Goal: Task Accomplishment & Management: Use online tool/utility

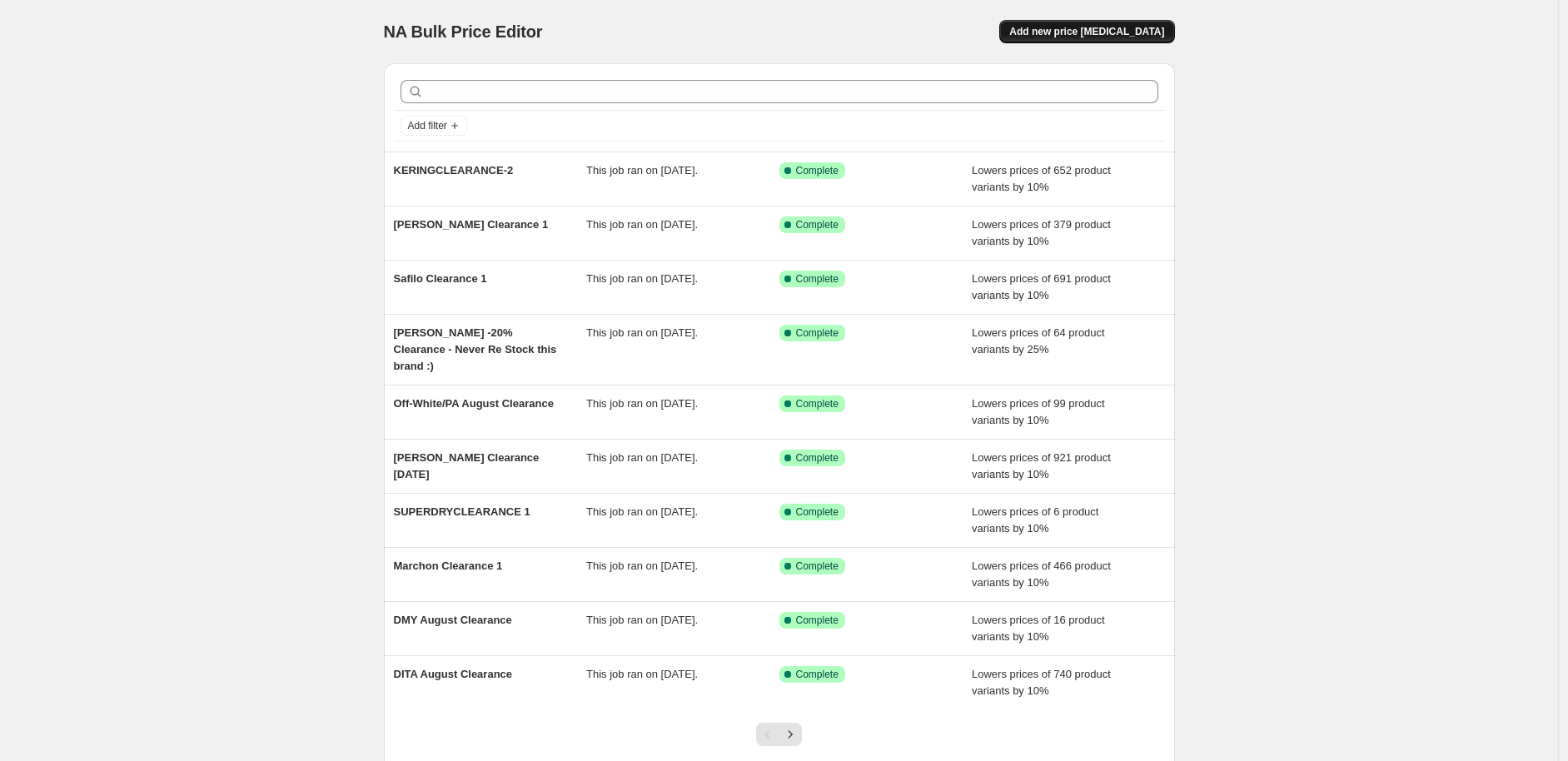
click at [1086, 28] on span "Add new price [MEDICAL_DATA]" at bounding box center [1087, 31] width 155 height 13
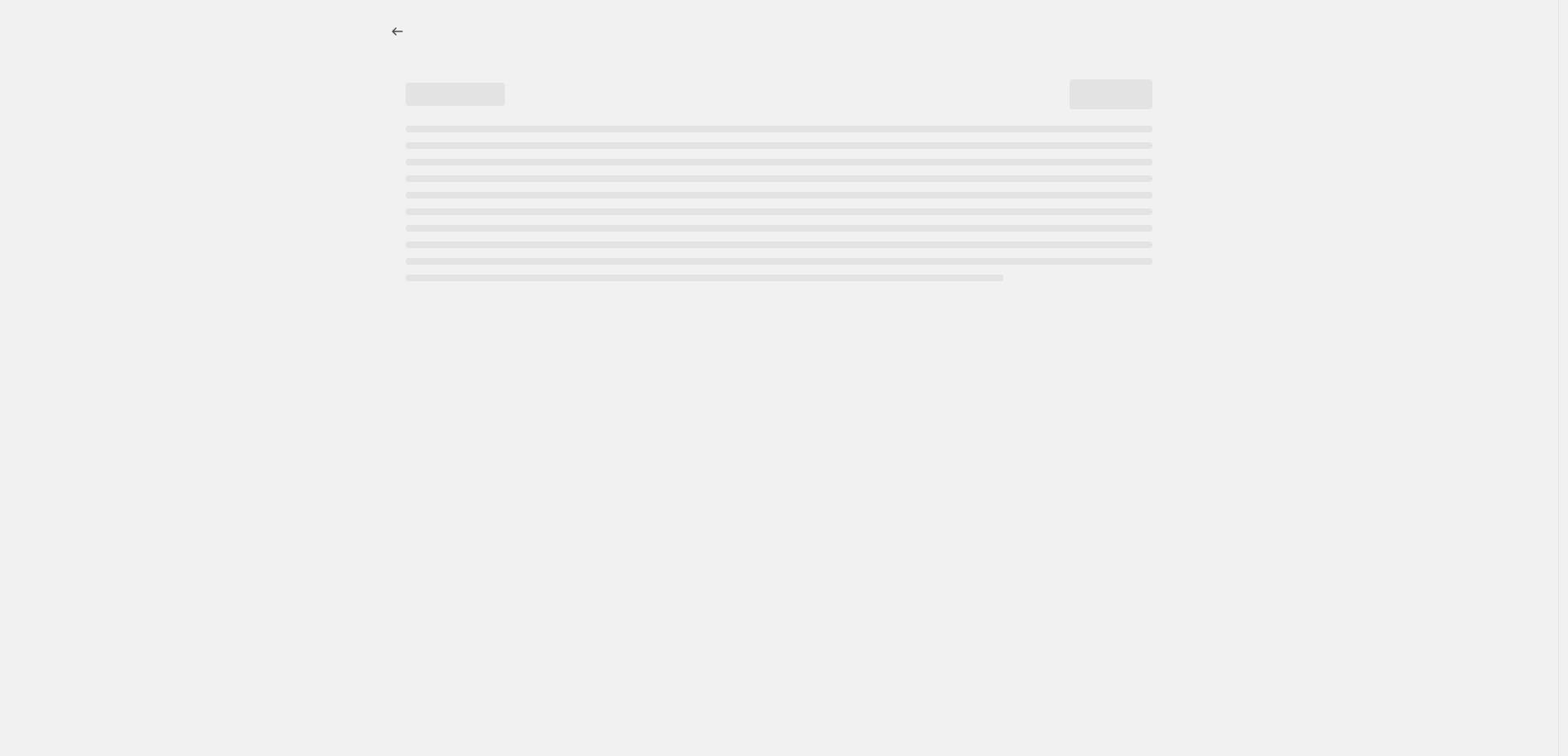
select select "percentage"
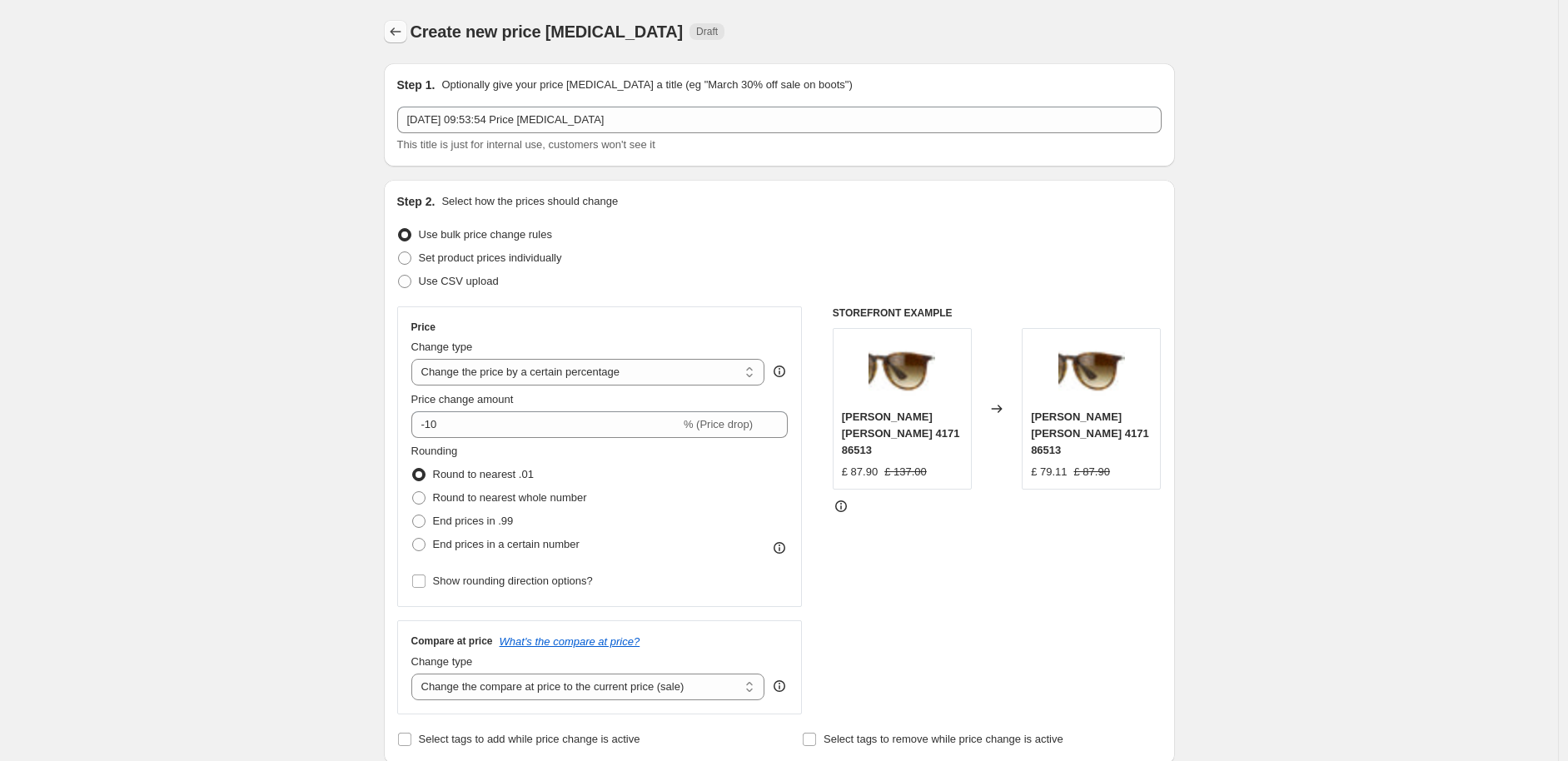
click at [393, 32] on icon "Price change jobs" at bounding box center [395, 32] width 17 height 17
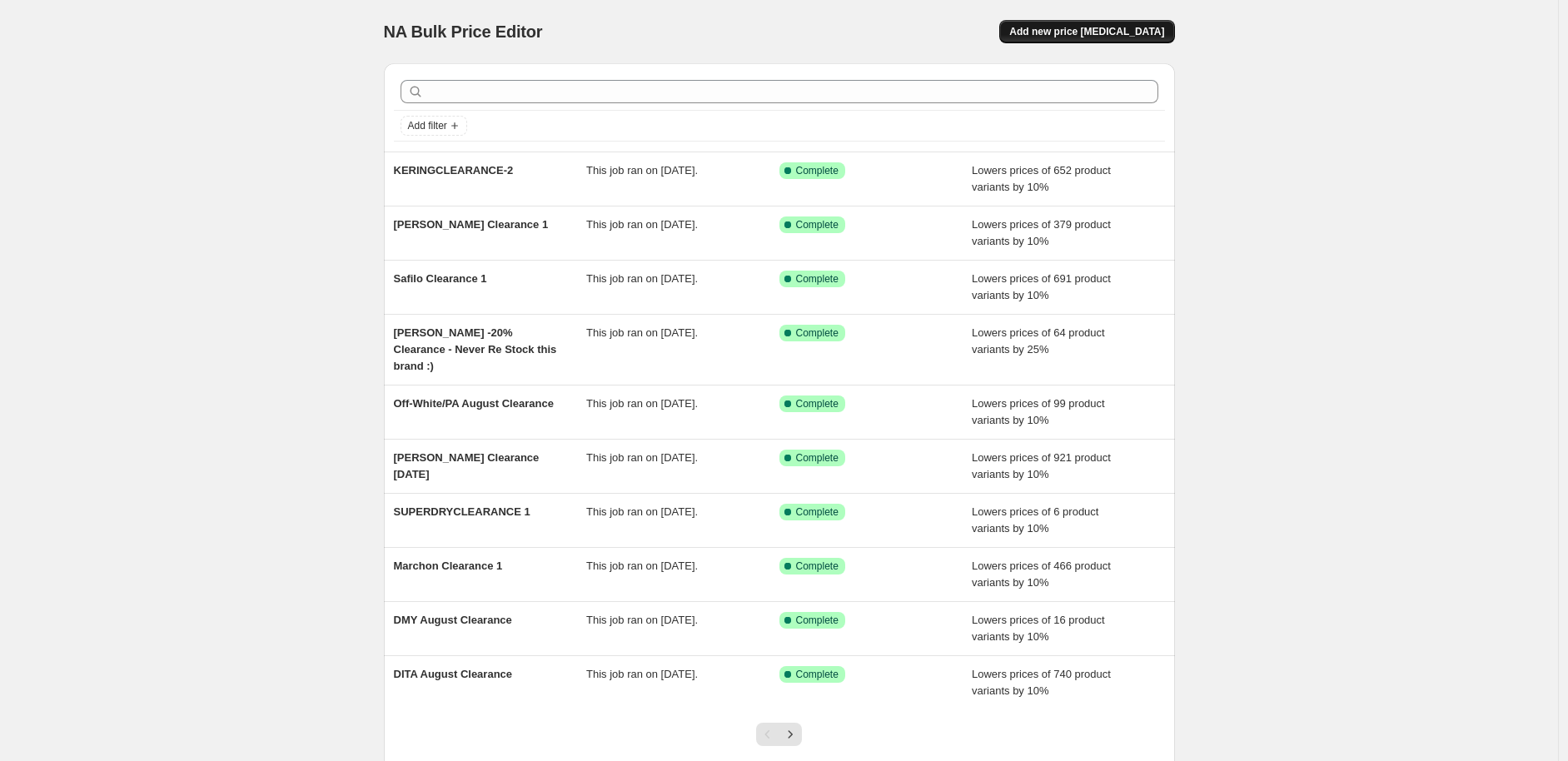
click at [1061, 26] on span "Add new price change job" at bounding box center [1087, 31] width 155 height 13
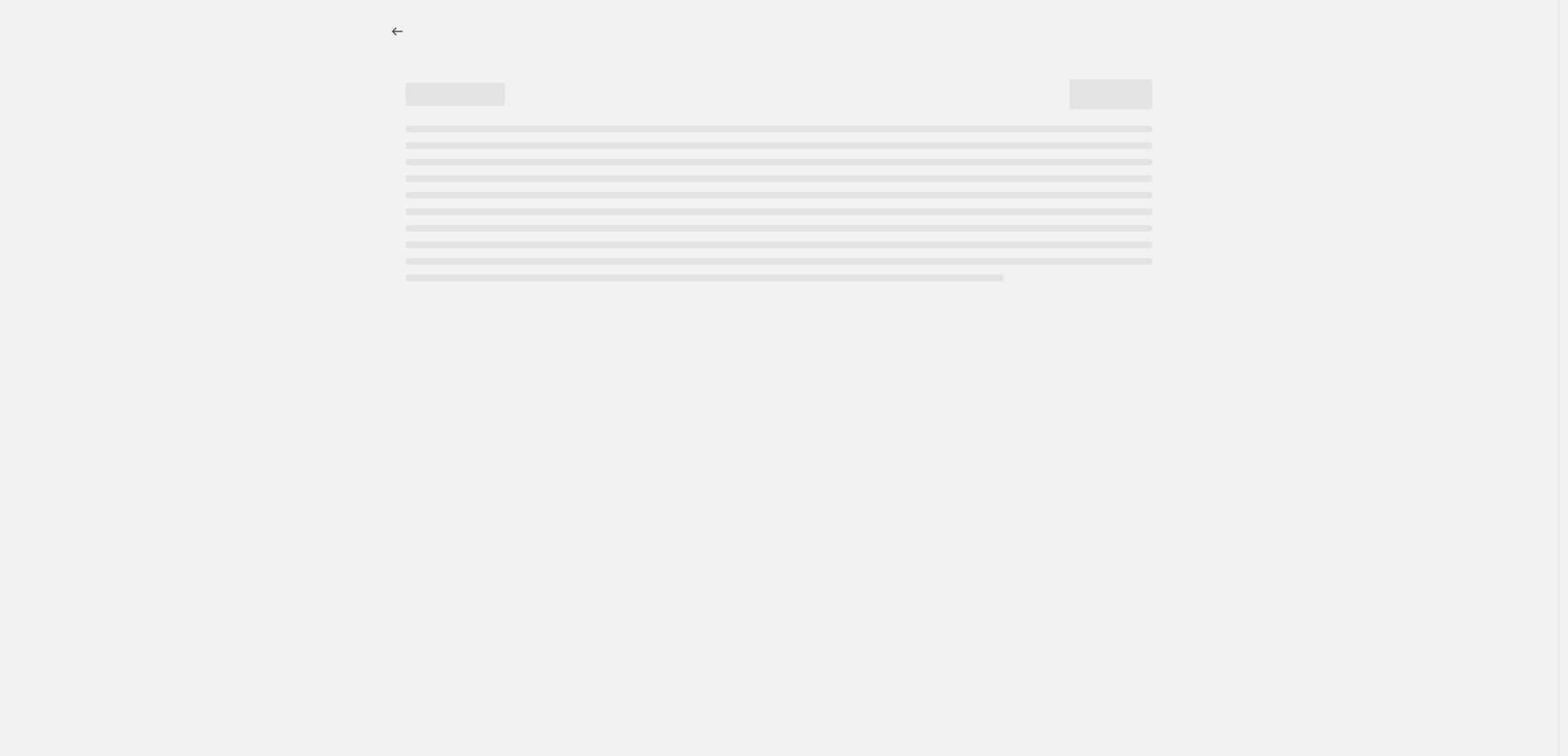
select select "percentage"
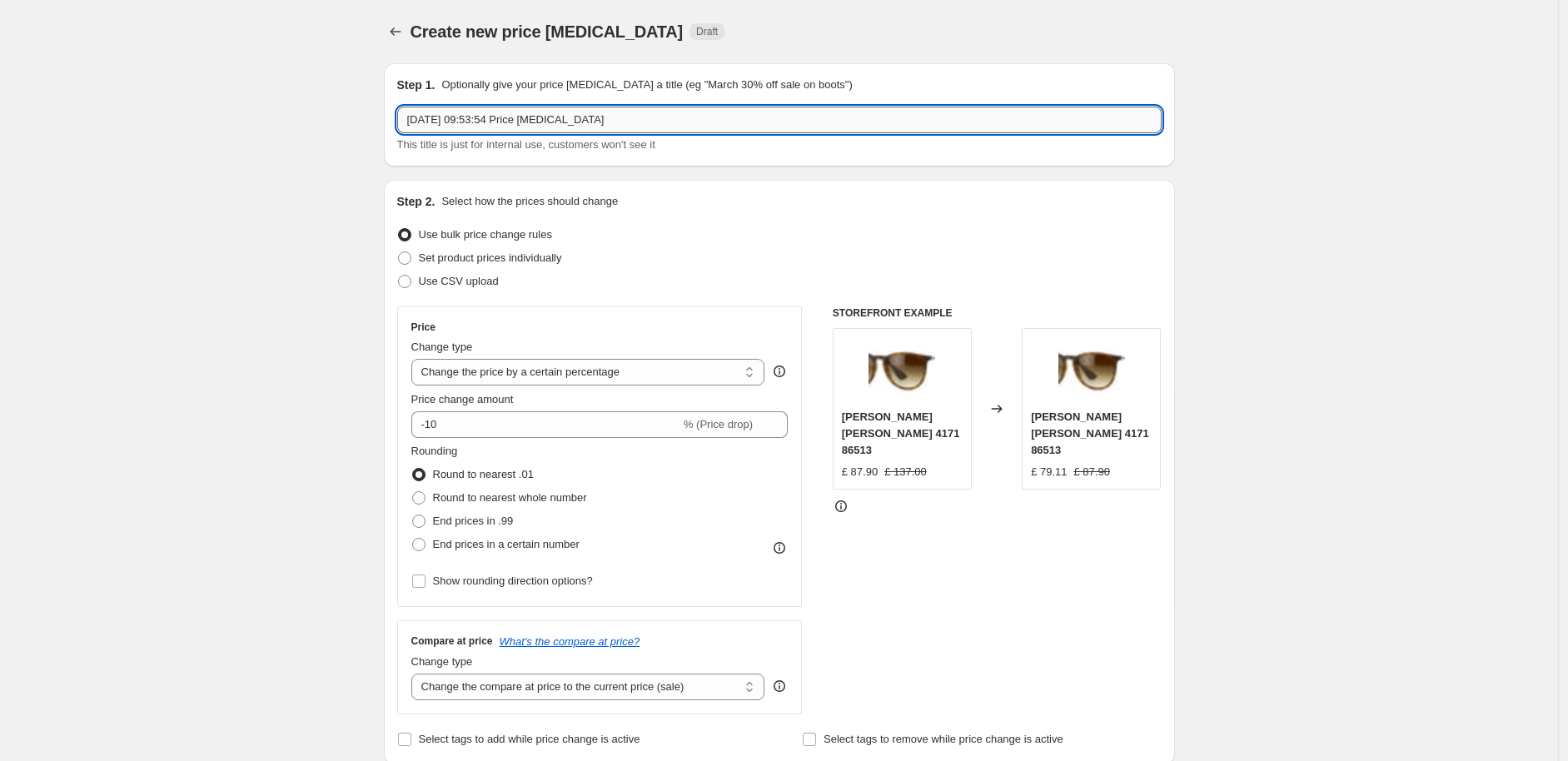
click at [480, 110] on input "14 Aug 2025, 09:53:54 Price change job" at bounding box center [780, 120] width 765 height 27
click at [478, 116] on input "14 Aug 2025, 09:53:54 Price change job" at bounding box center [780, 120] width 765 height 27
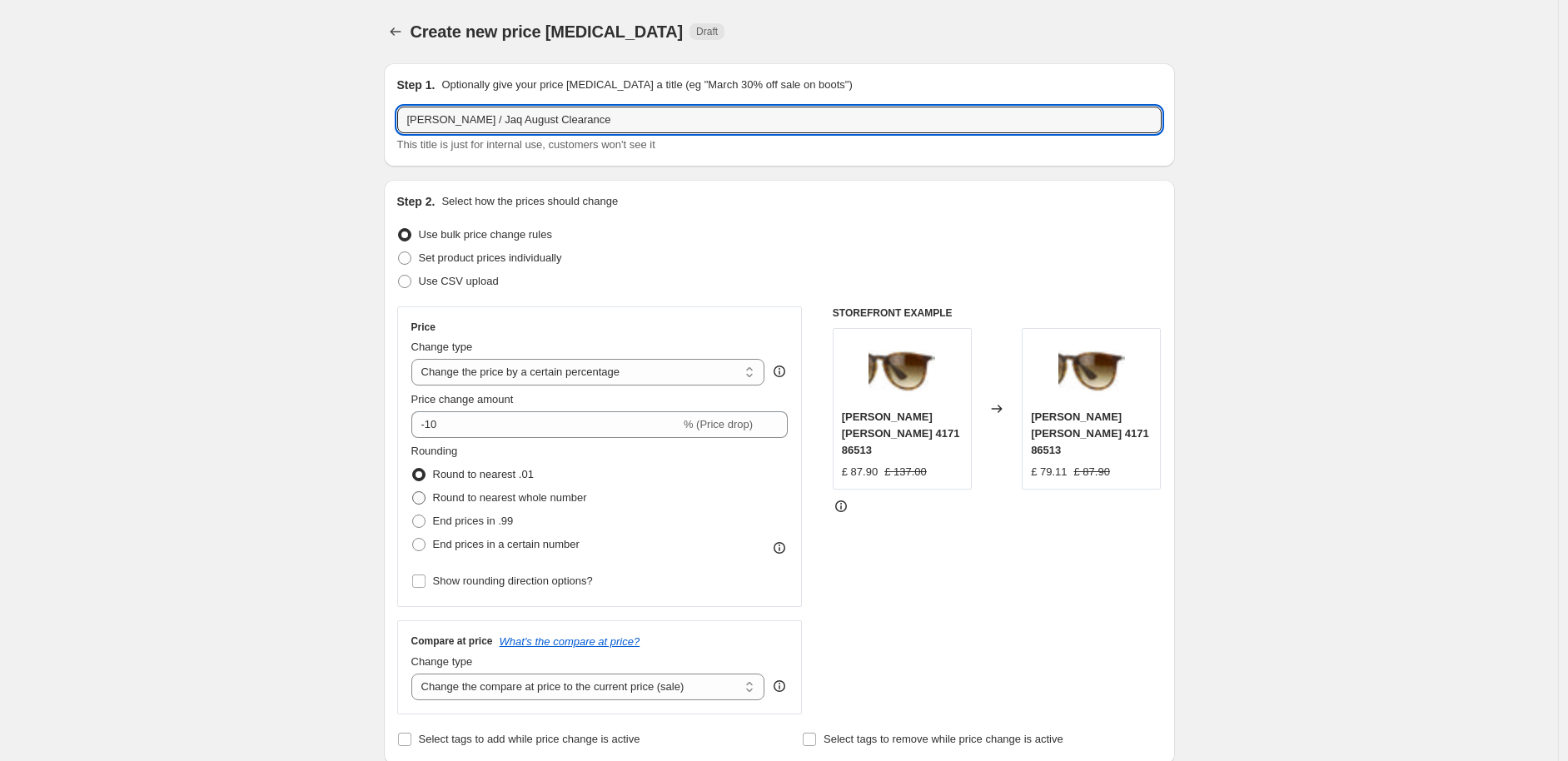
type input "Linda Farrow / Jaq August Clearance"
click at [454, 504] on span "Round to nearest whole number" at bounding box center [510, 497] width 154 height 13
click at [413, 492] on input "Round to nearest whole number" at bounding box center [412, 491] width 1 height 1
radio input "true"
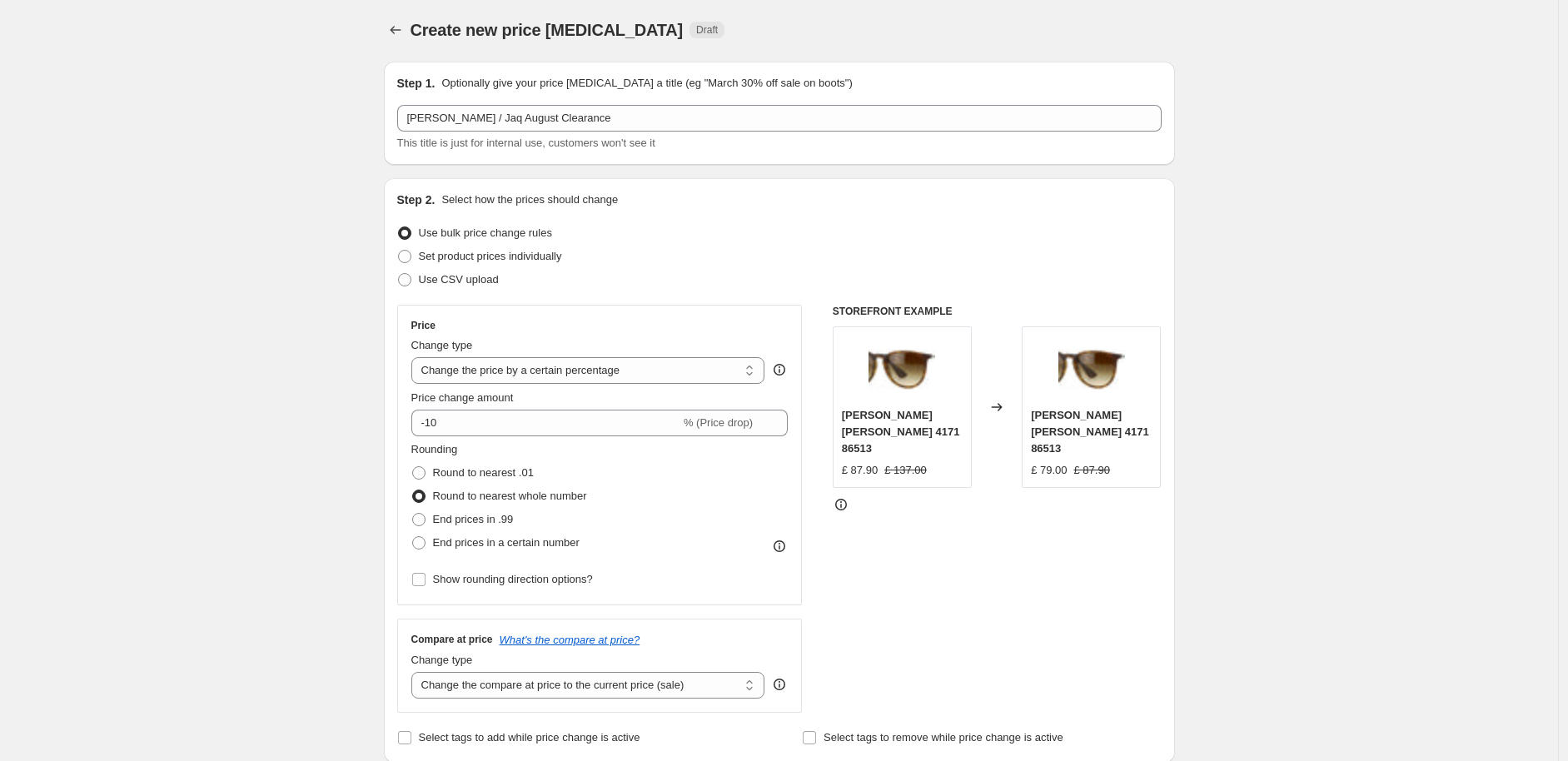
scroll to position [6, 0]
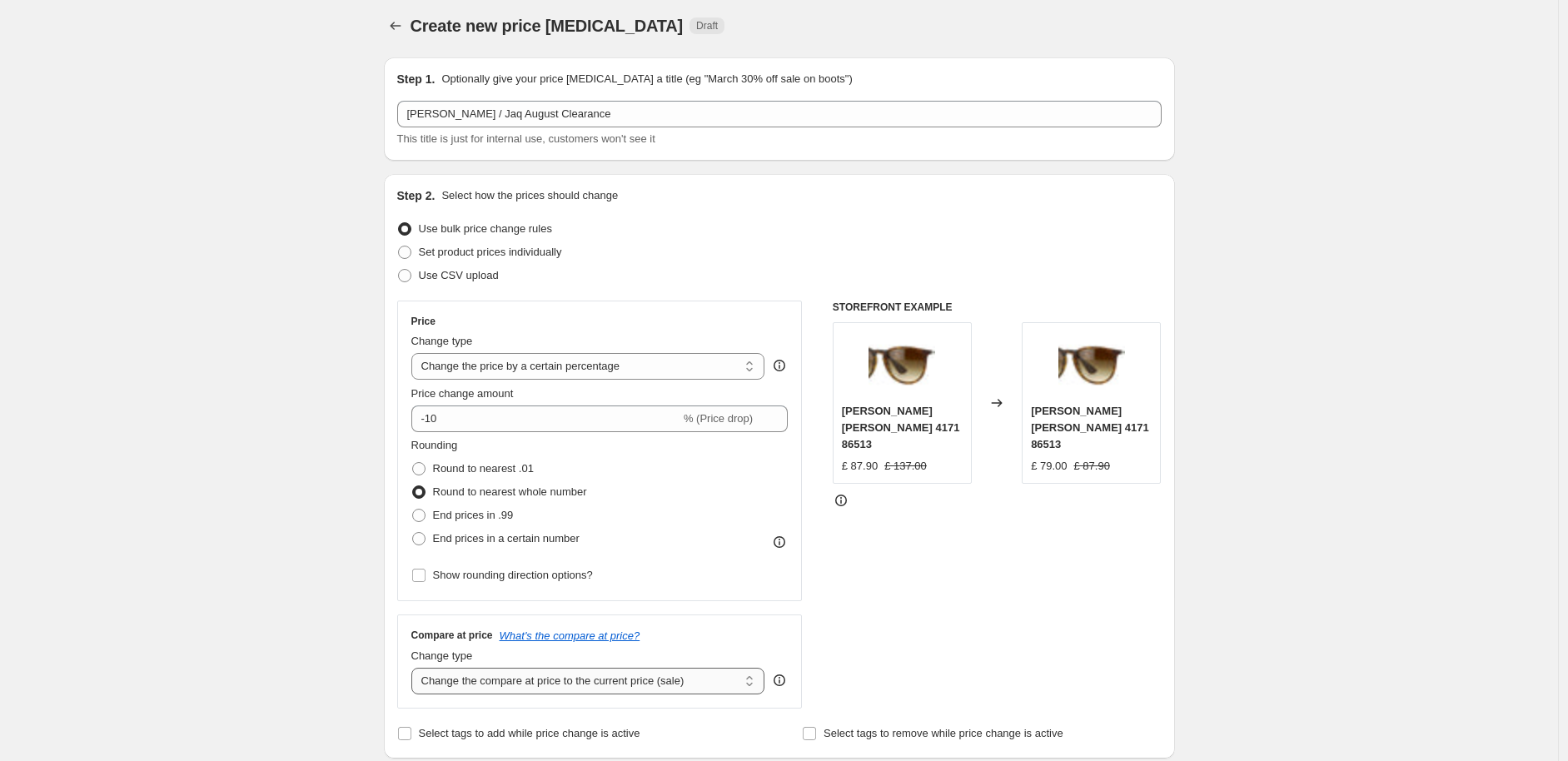
click at [516, 683] on select "Change the compare at price to the current price (sale) Change the compare at p…" at bounding box center [588, 681] width 354 height 27
select select "no_change"
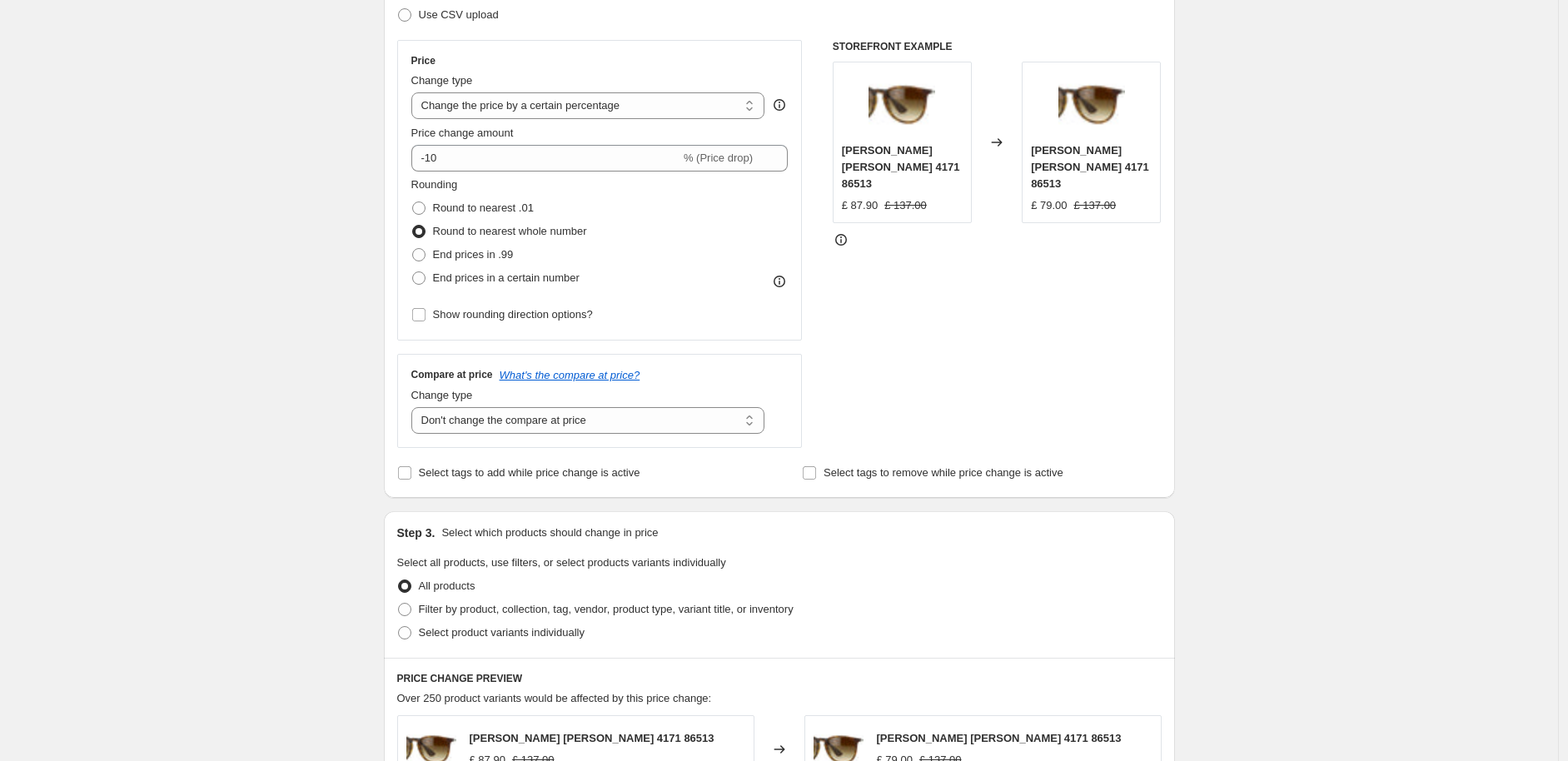
scroll to position [326, 0]
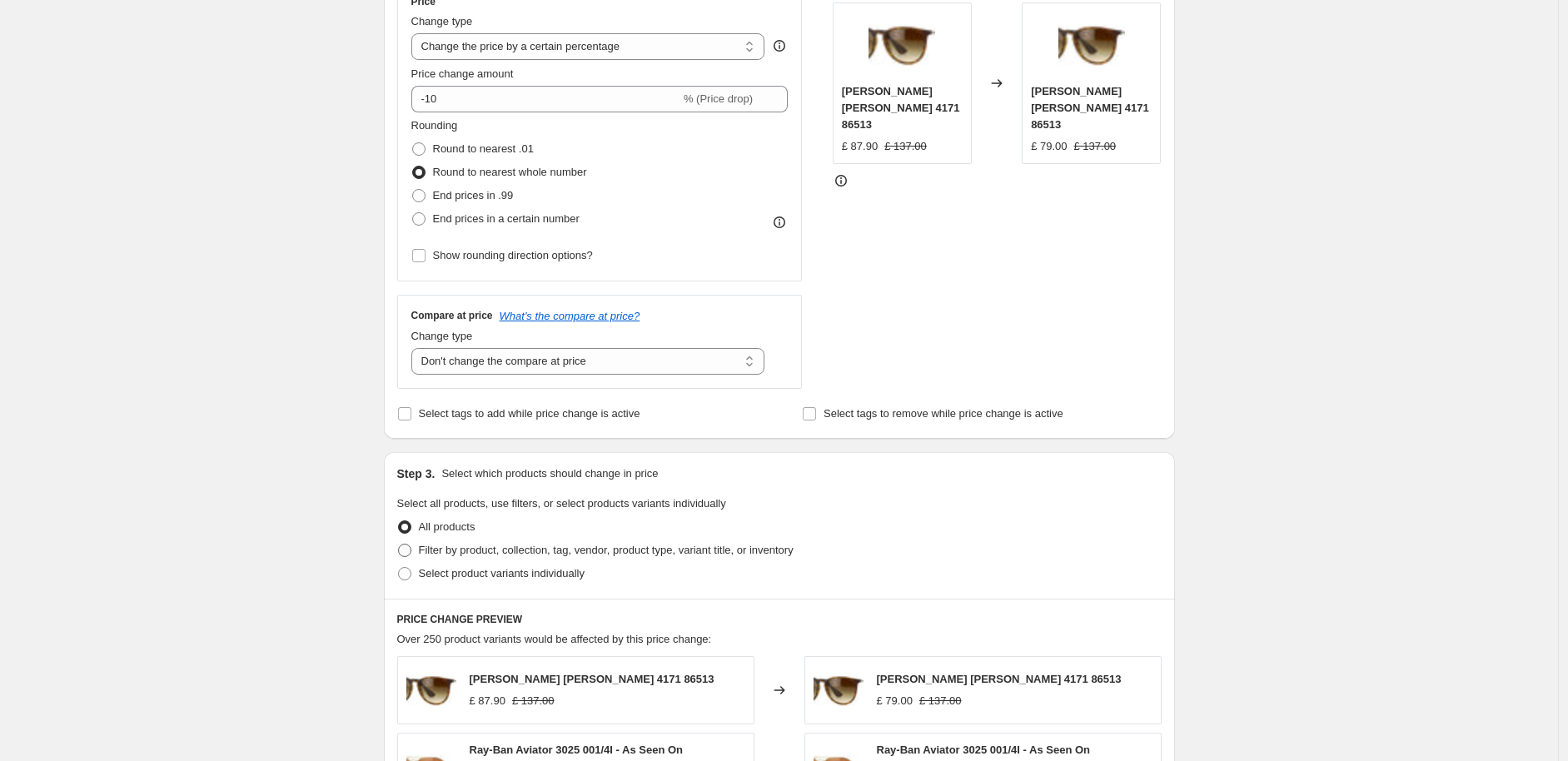
click at [527, 549] on span "Filter by product, collection, tag, vendor, product type, variant title, or inv…" at bounding box center [606, 550] width 374 height 13
click at [399, 545] on input "Filter by product, collection, tag, vendor, product type, variant title, or inv…" at bounding box center [398, 544] width 1 height 1
radio input "true"
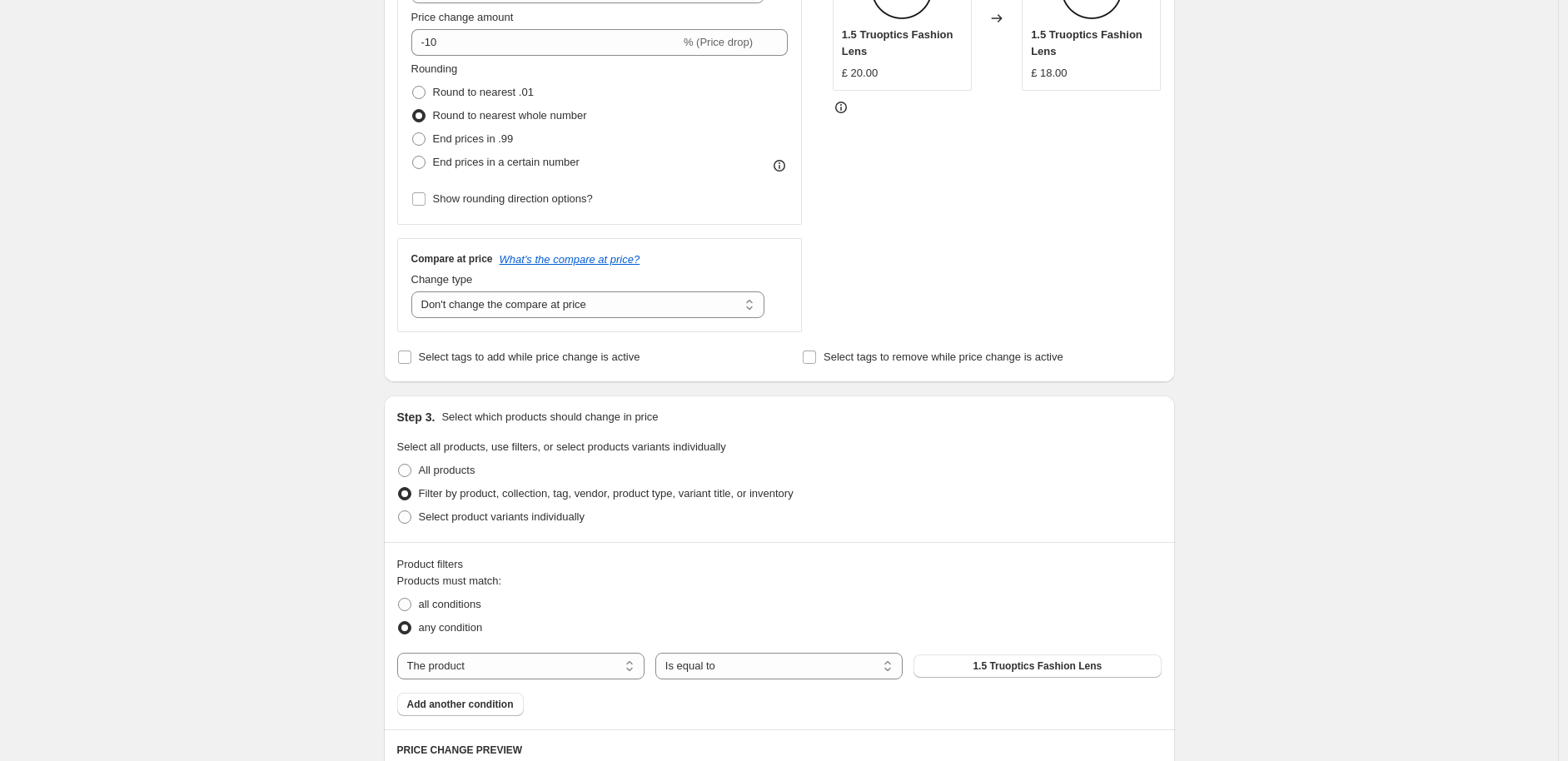
scroll to position [383, 0]
click at [602, 664] on select "The product The product's collection The product's tag The product's vendor The…" at bounding box center [521, 665] width 247 height 27
select select "tag"
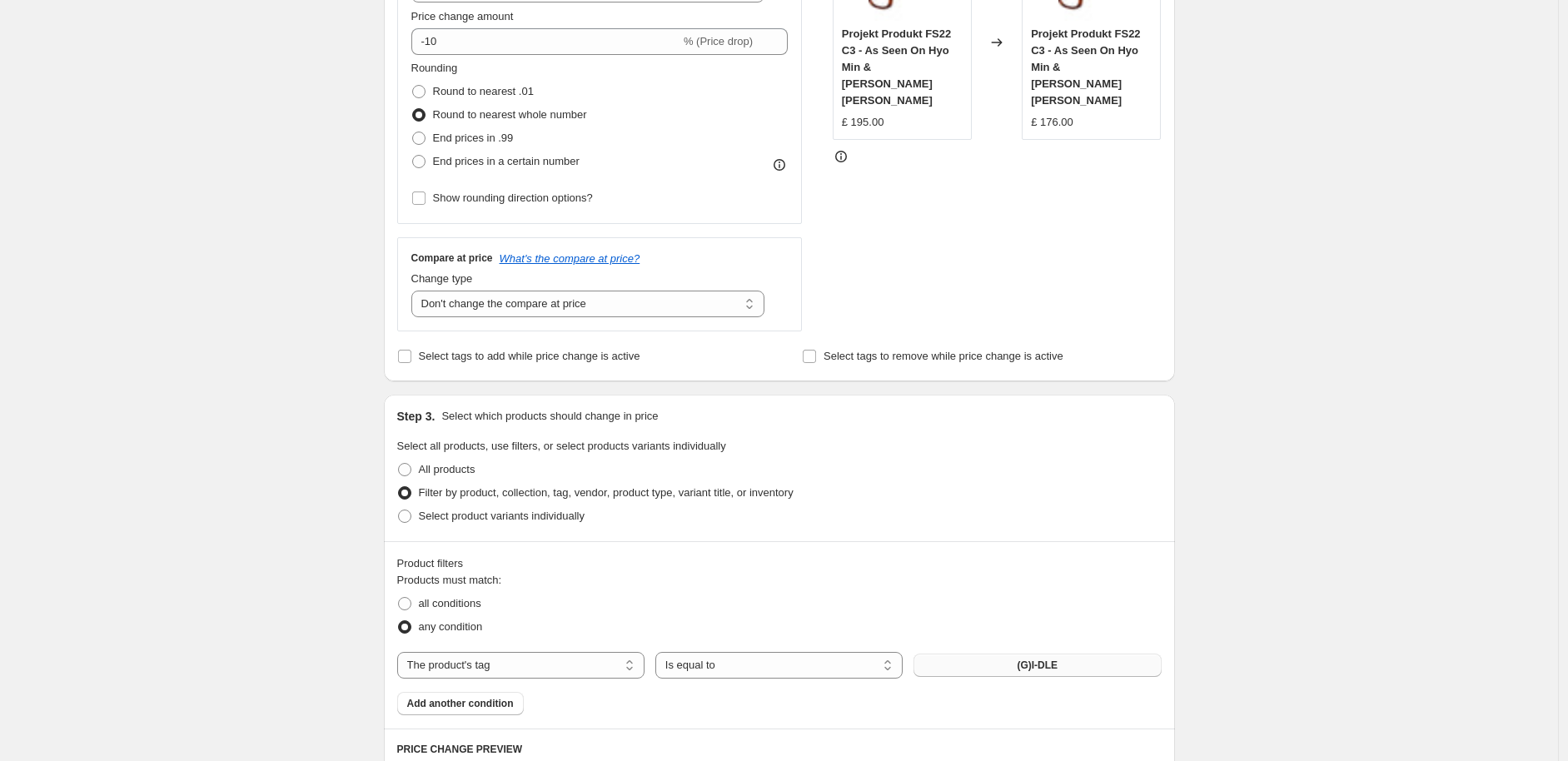
click at [996, 662] on button "(G)I-DLE" at bounding box center [1037, 666] width 247 height 24
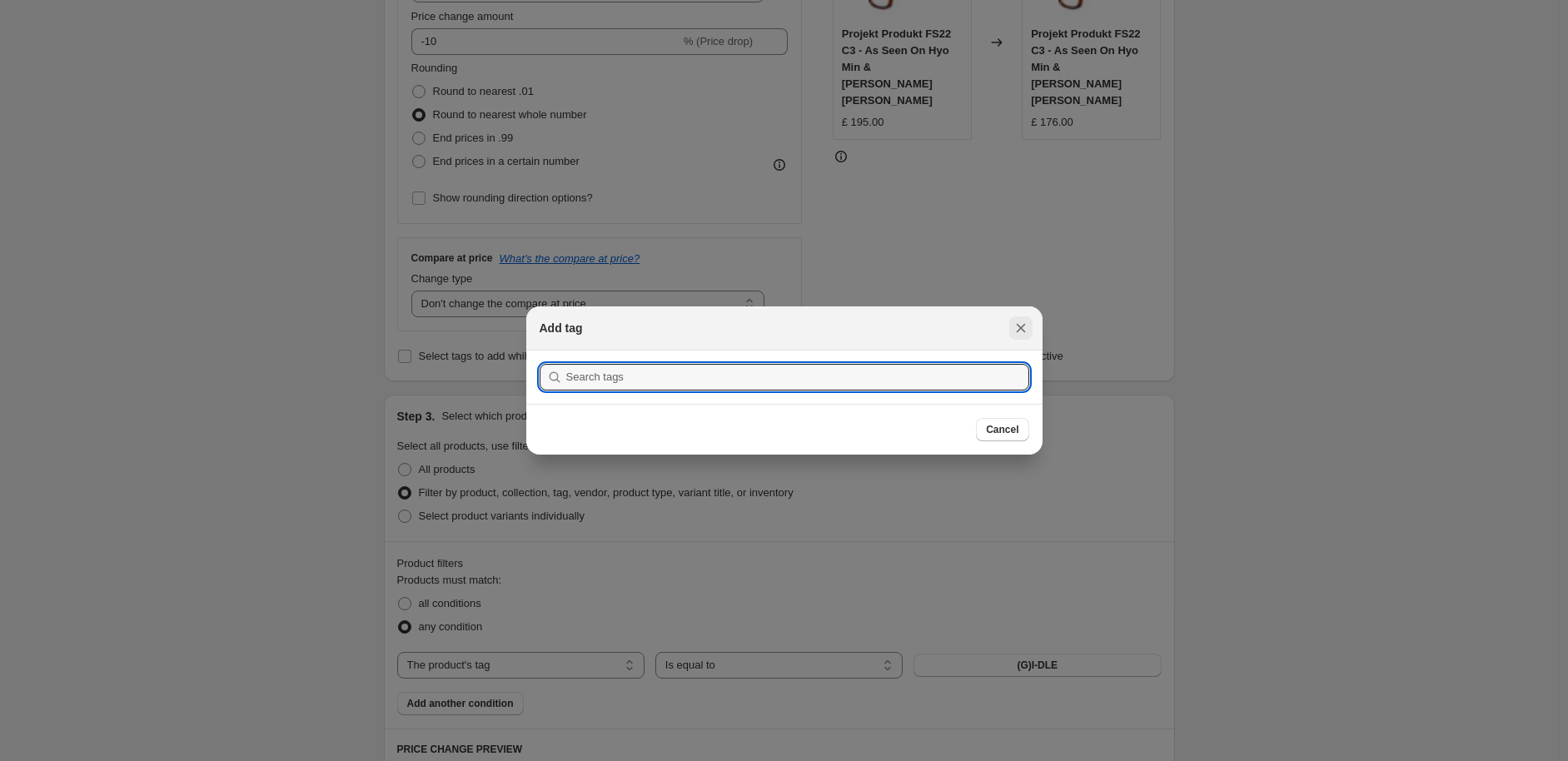
click at [1011, 332] on button "Close" at bounding box center [1022, 328] width 24 height 24
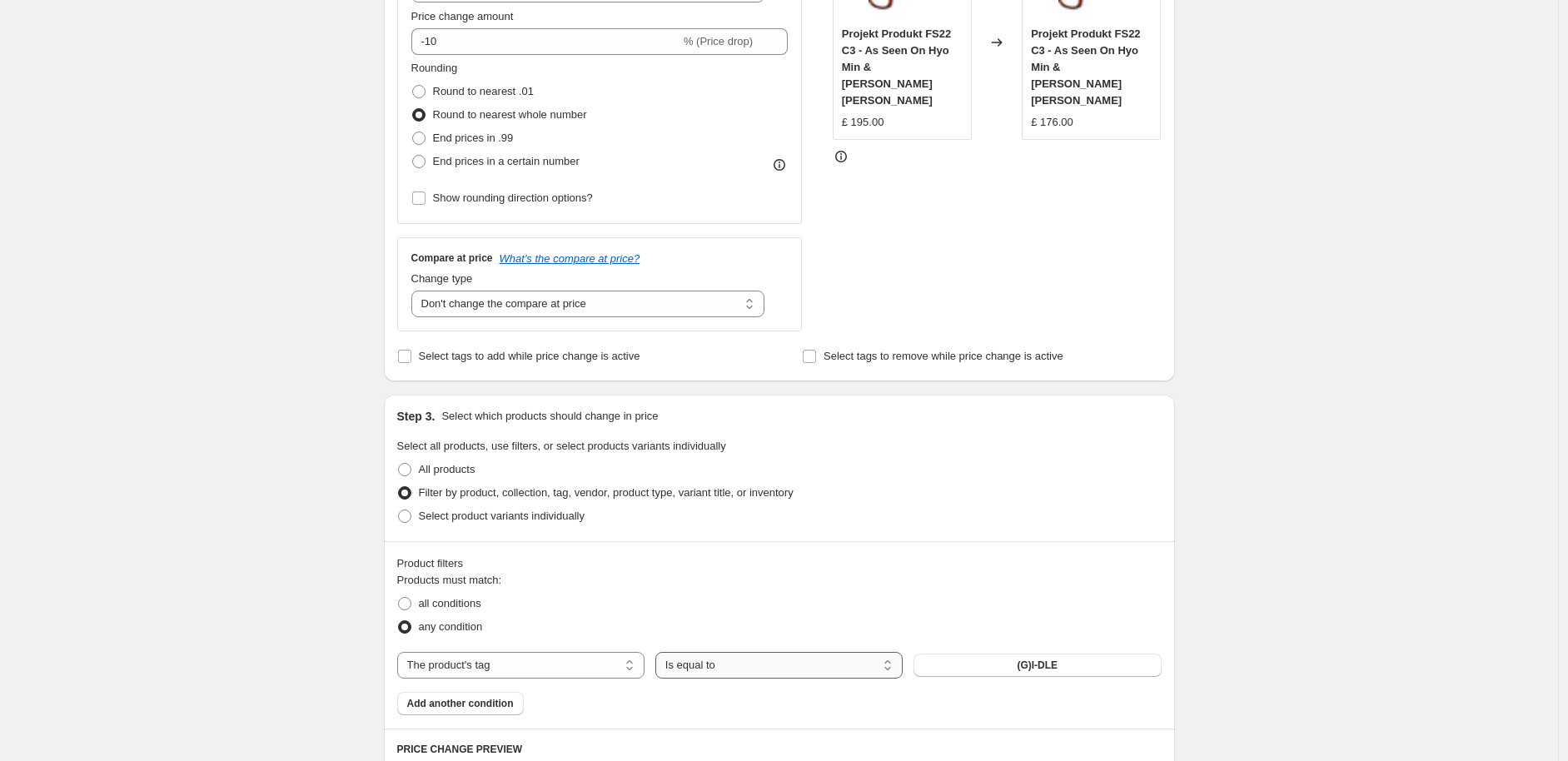
click at [773, 660] on select "Is equal to Is not equal to" at bounding box center [779, 665] width 247 height 27
click at [958, 661] on button "(G)I-DLE" at bounding box center [1037, 666] width 247 height 24
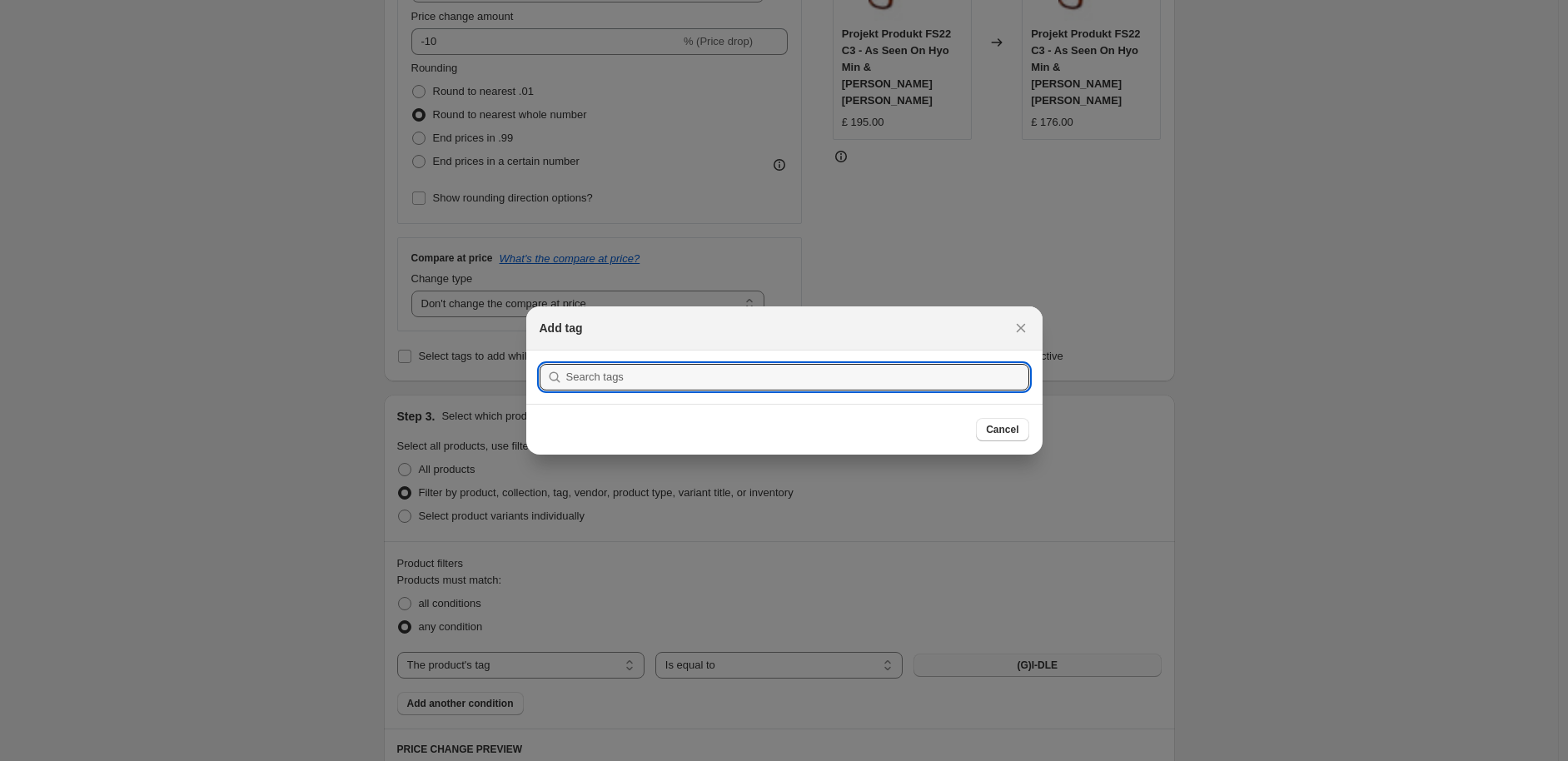
scroll to position [0, 0]
click at [676, 385] on input ":r4t:" at bounding box center [797, 377] width 463 height 27
type input "l"
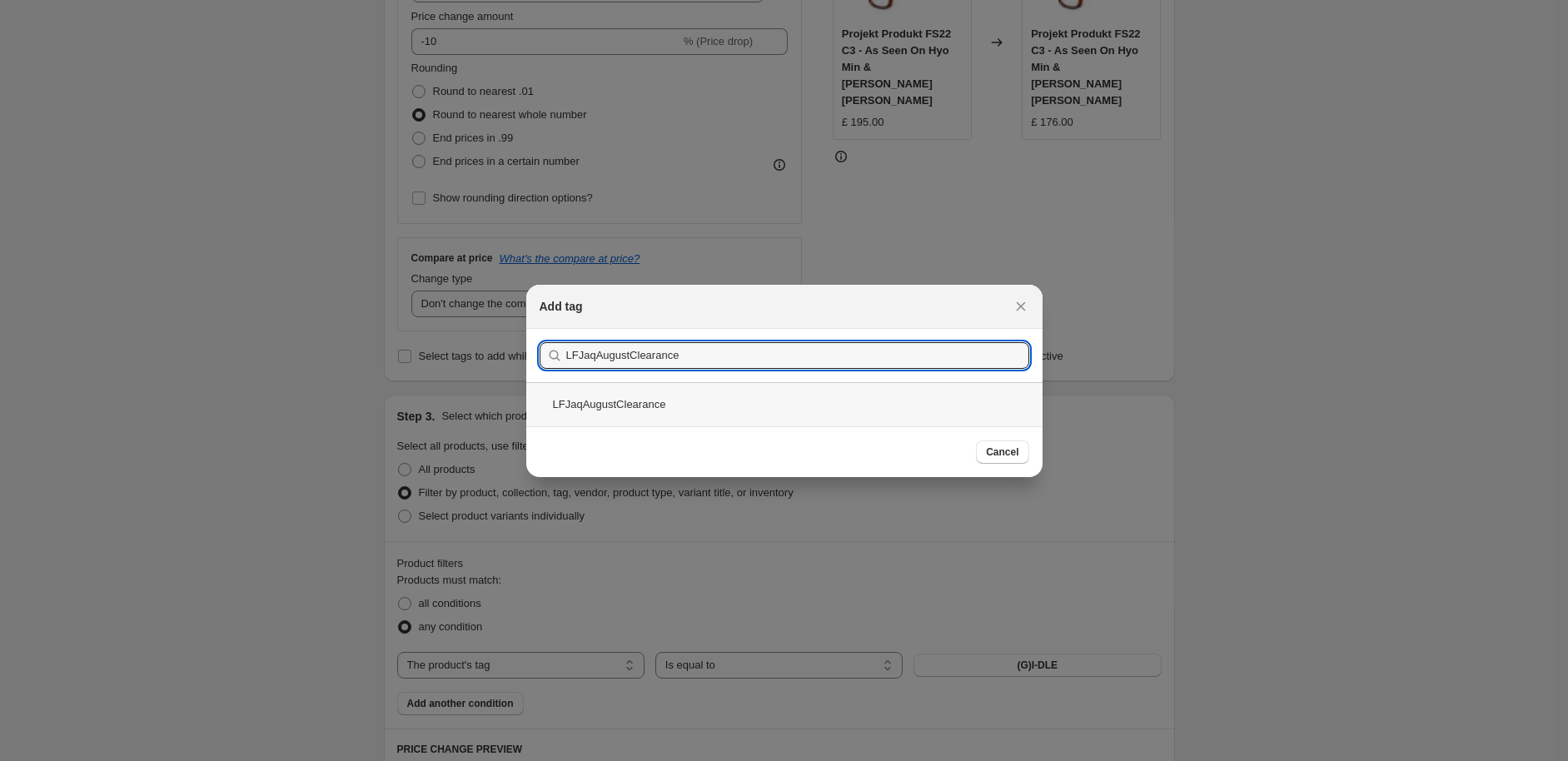
type input "LFJaqAugustClearance"
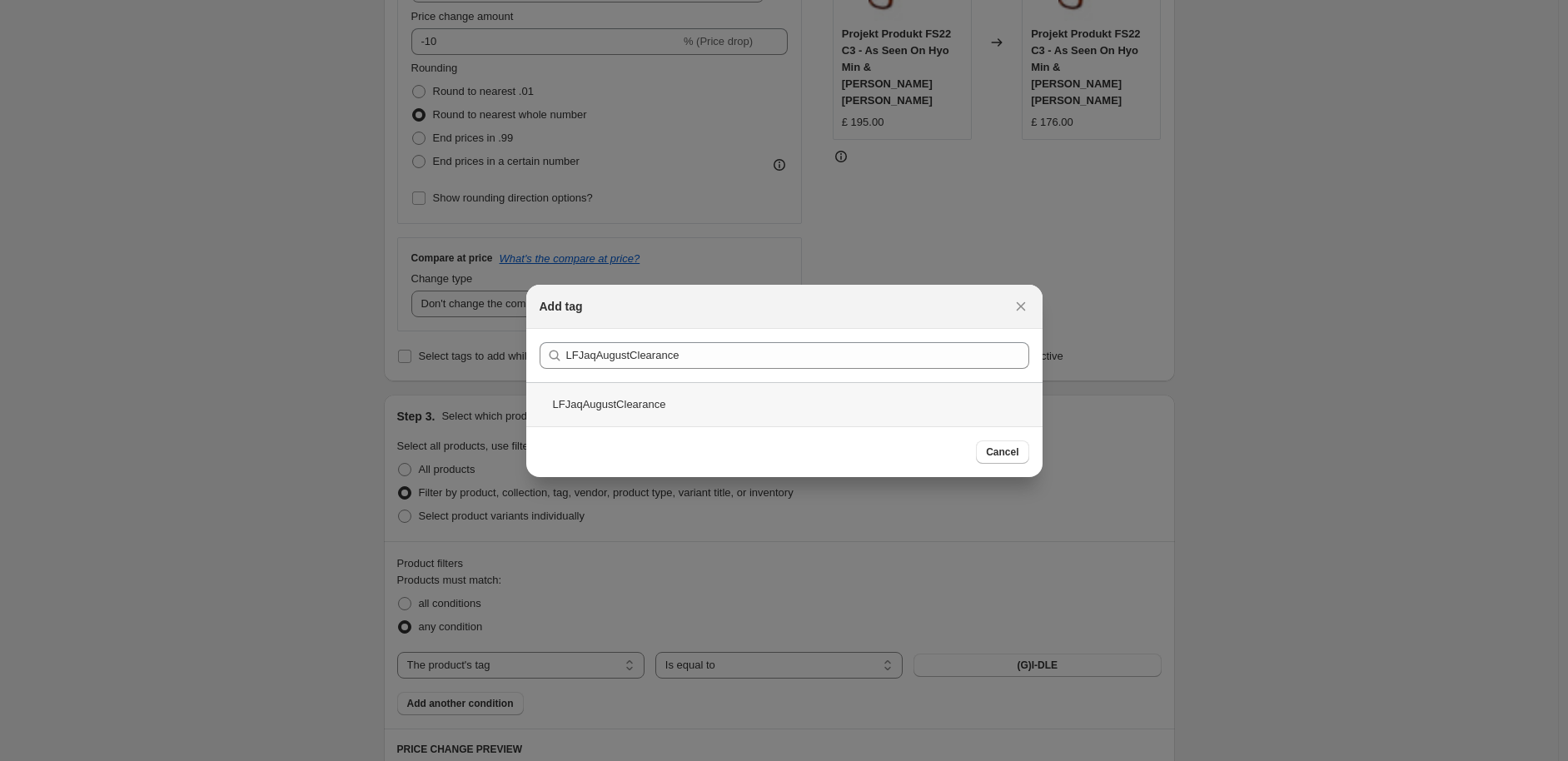
click at [652, 407] on div "LFJaqAugustClearance" at bounding box center [784, 404] width 517 height 44
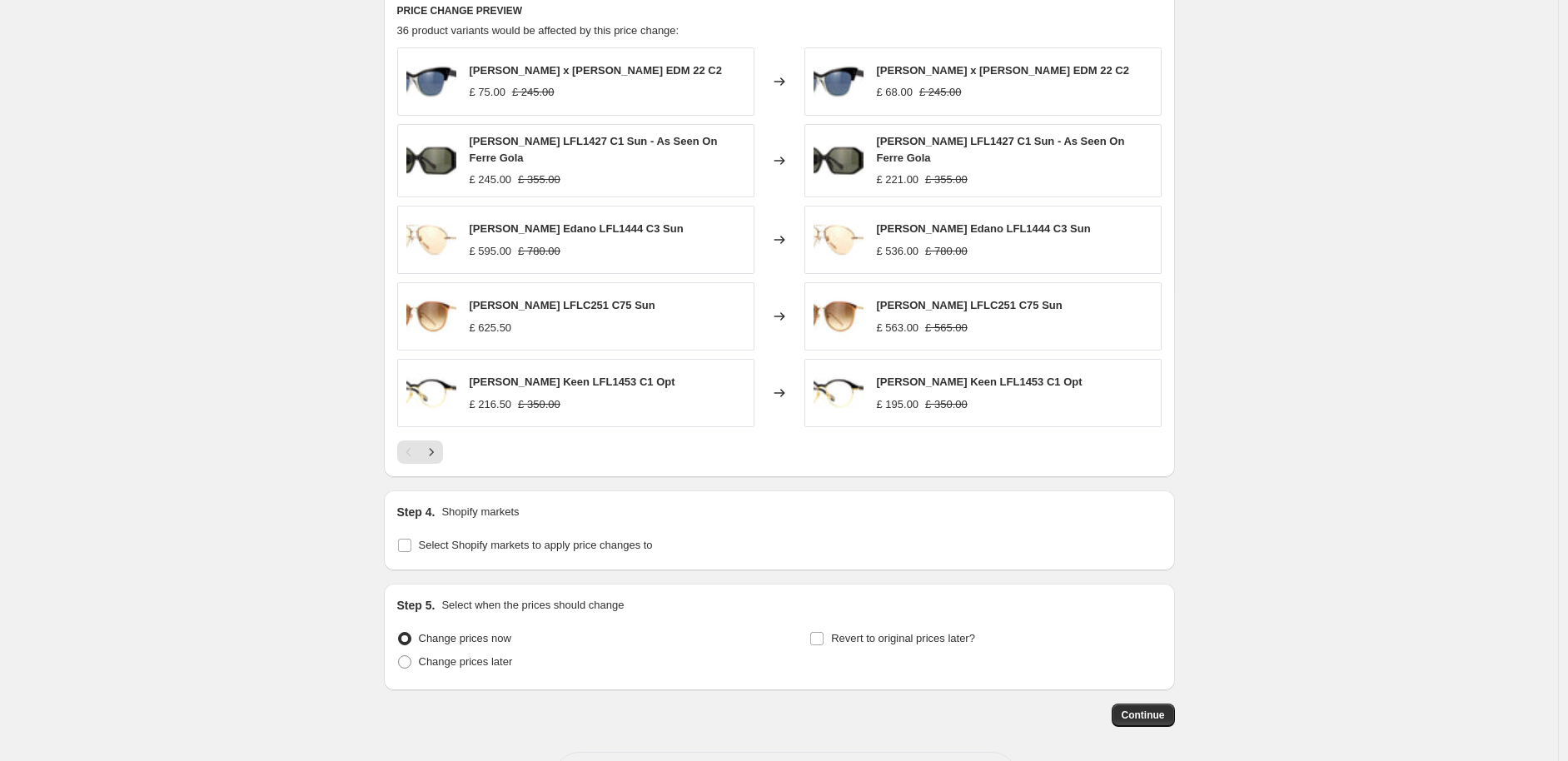
scroll to position [1190, 0]
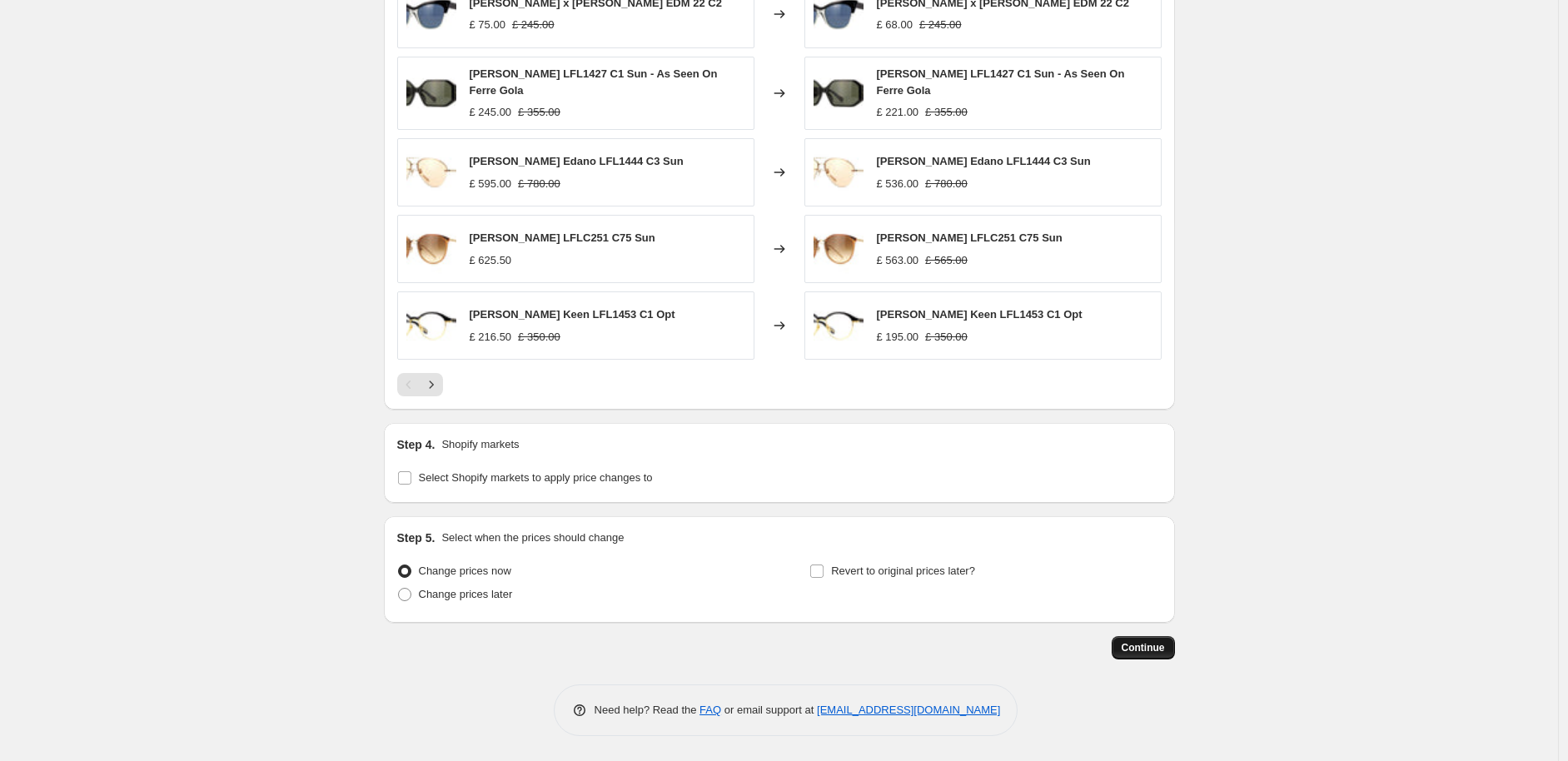
click at [1152, 650] on span "Continue" at bounding box center [1143, 647] width 43 height 13
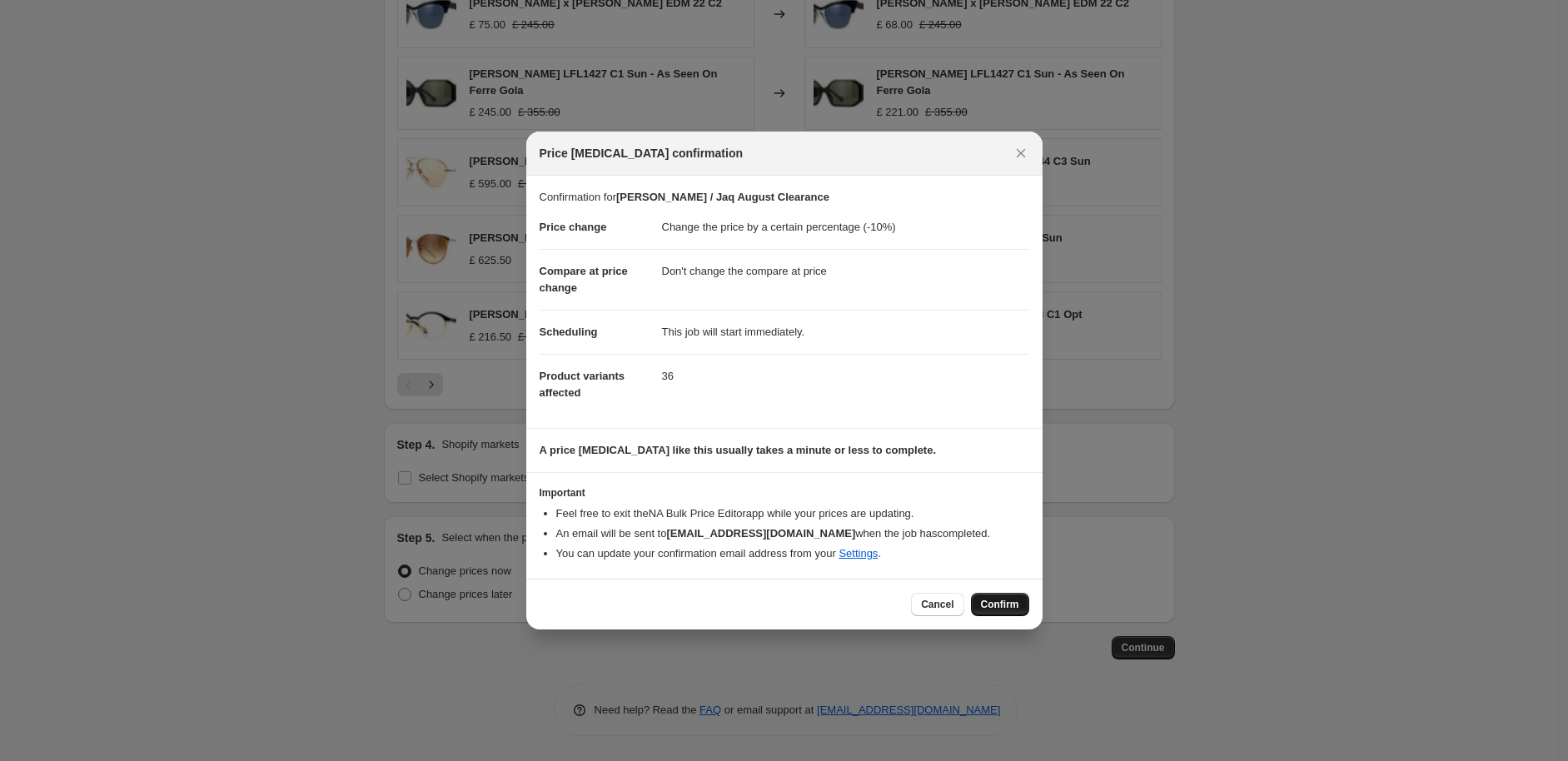
click at [1015, 607] on span "Confirm" at bounding box center [1000, 604] width 39 height 13
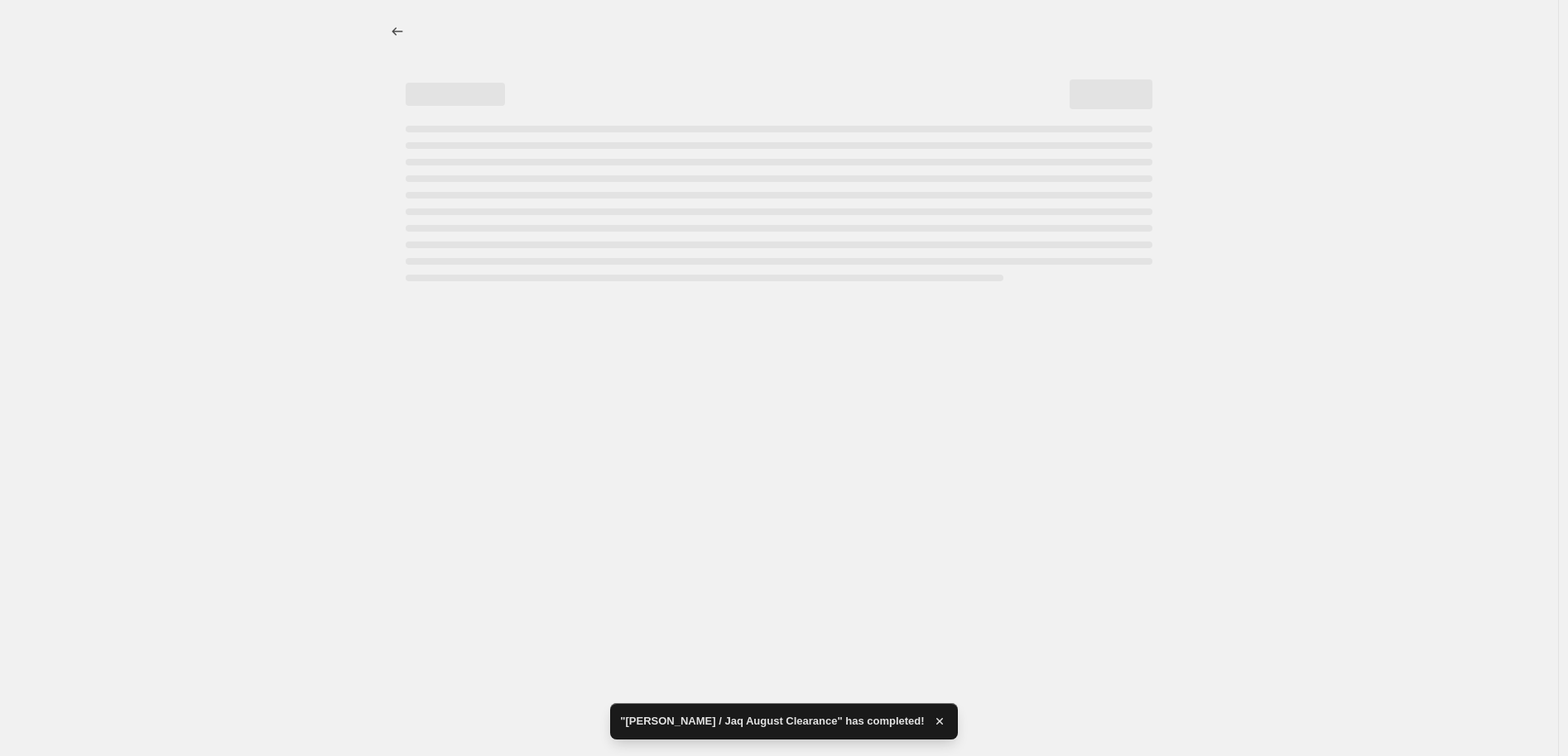
select select "percentage"
select select "no_change"
select select "tag"
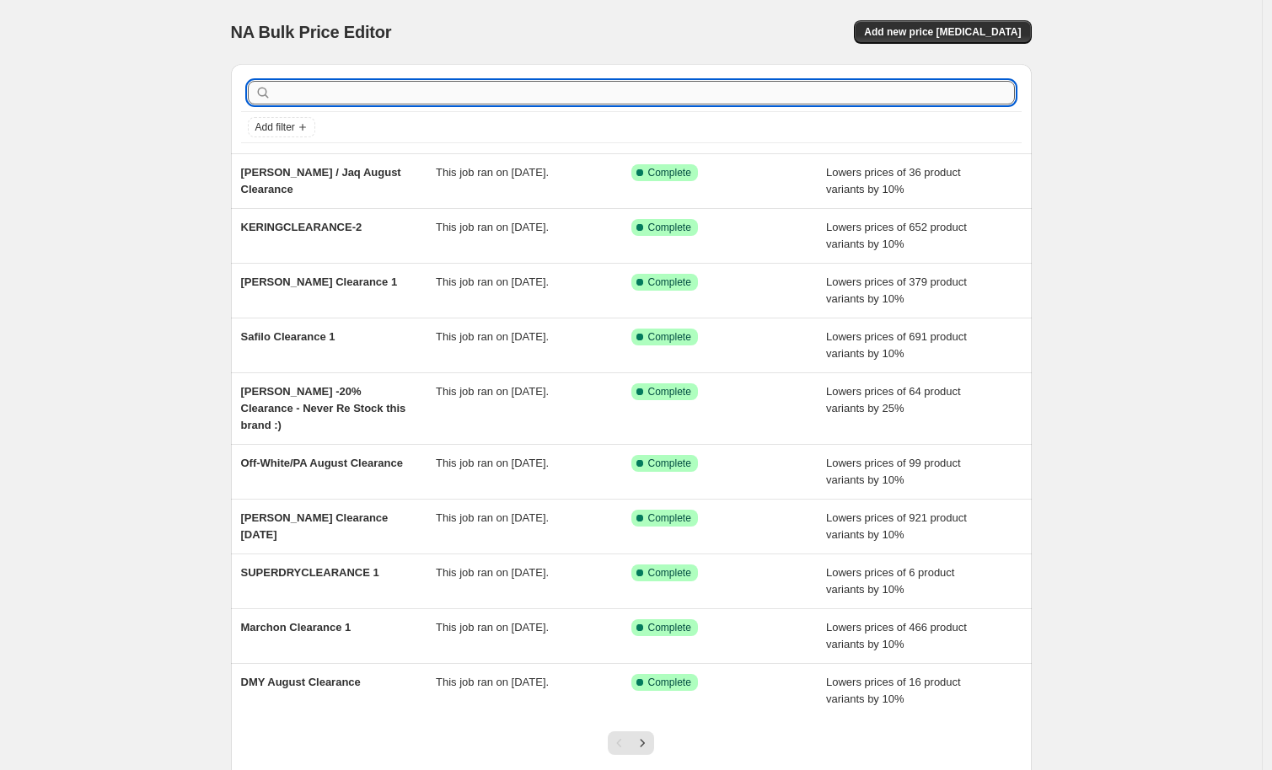
drag, startPoint x: 351, startPoint y: 92, endPoint x: 658, endPoint y: 79, distance: 307.1
click at [351, 92] on input "text" at bounding box center [645, 93] width 740 height 24
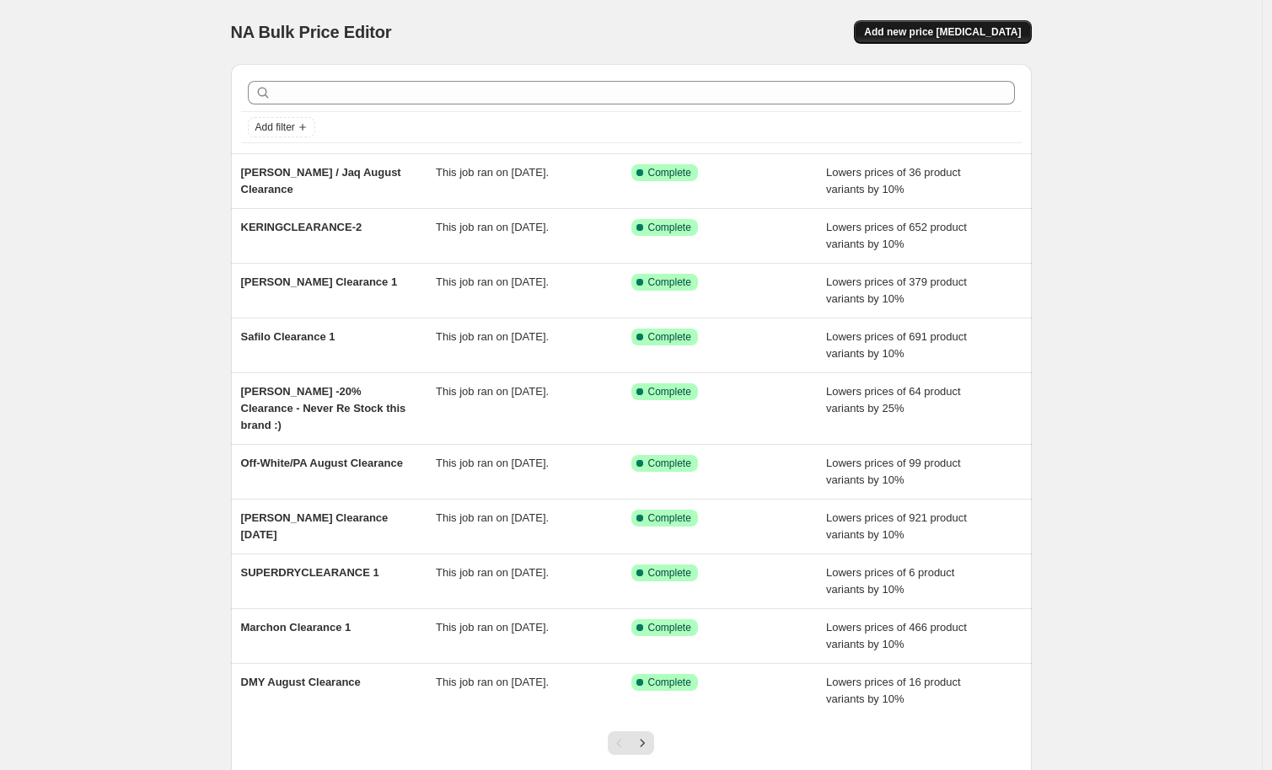
click at [924, 40] on button "Add new price [MEDICAL_DATA]" at bounding box center [942, 32] width 177 height 24
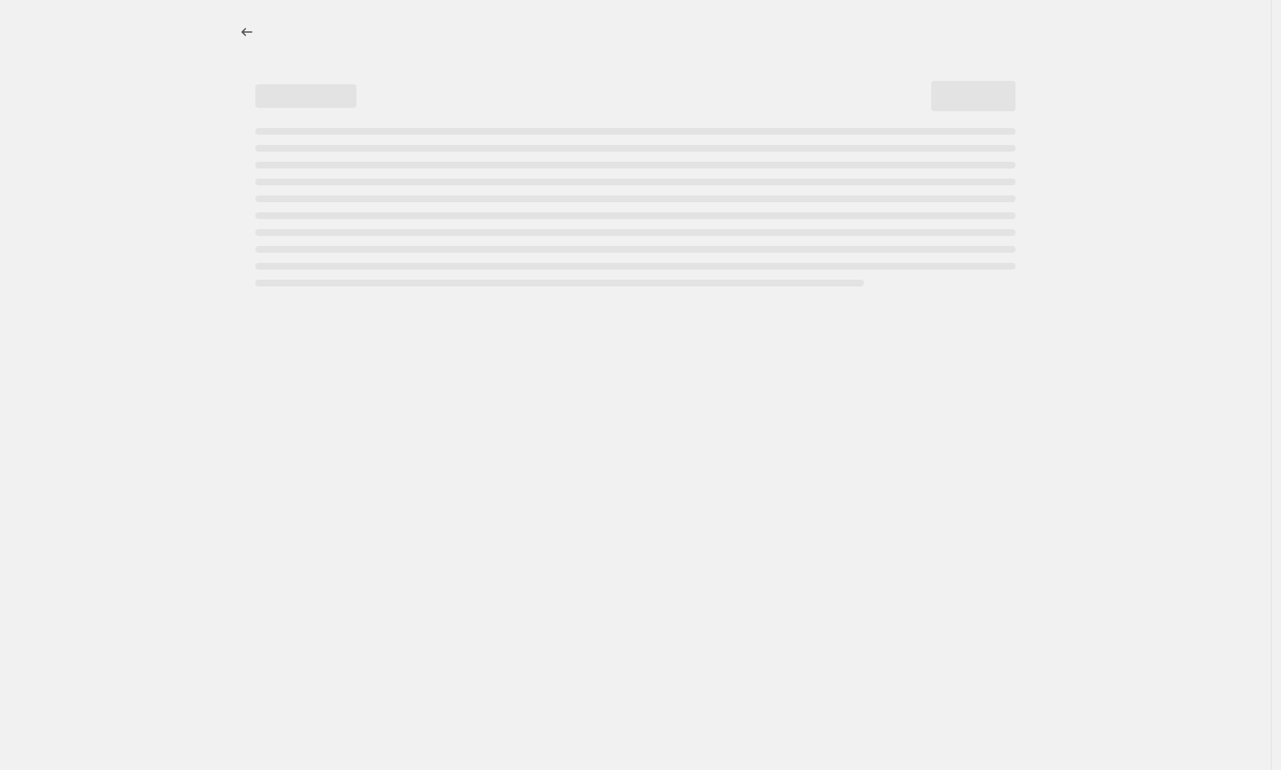
select select "percentage"
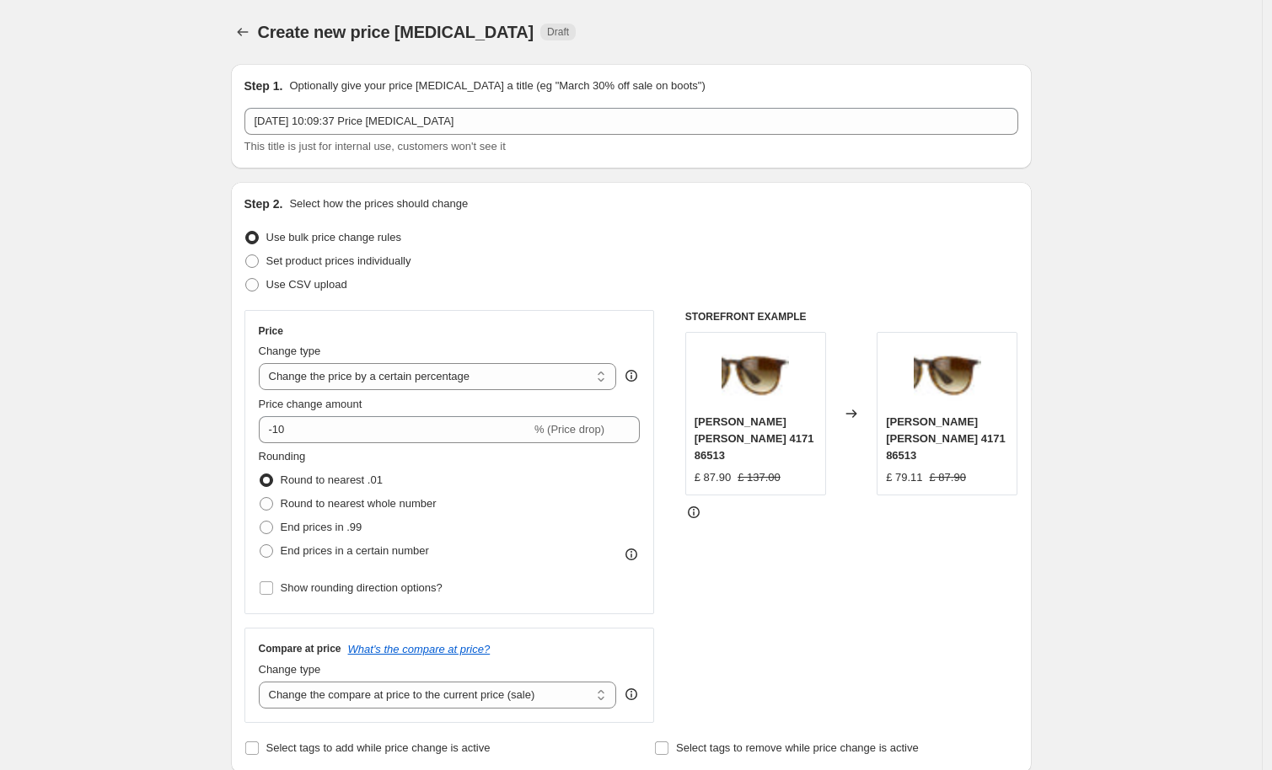
click at [411, 103] on div "Step 1. Optionally give your price change job a title (eg "March 30% off sale o…" at bounding box center [631, 117] width 774 height 78
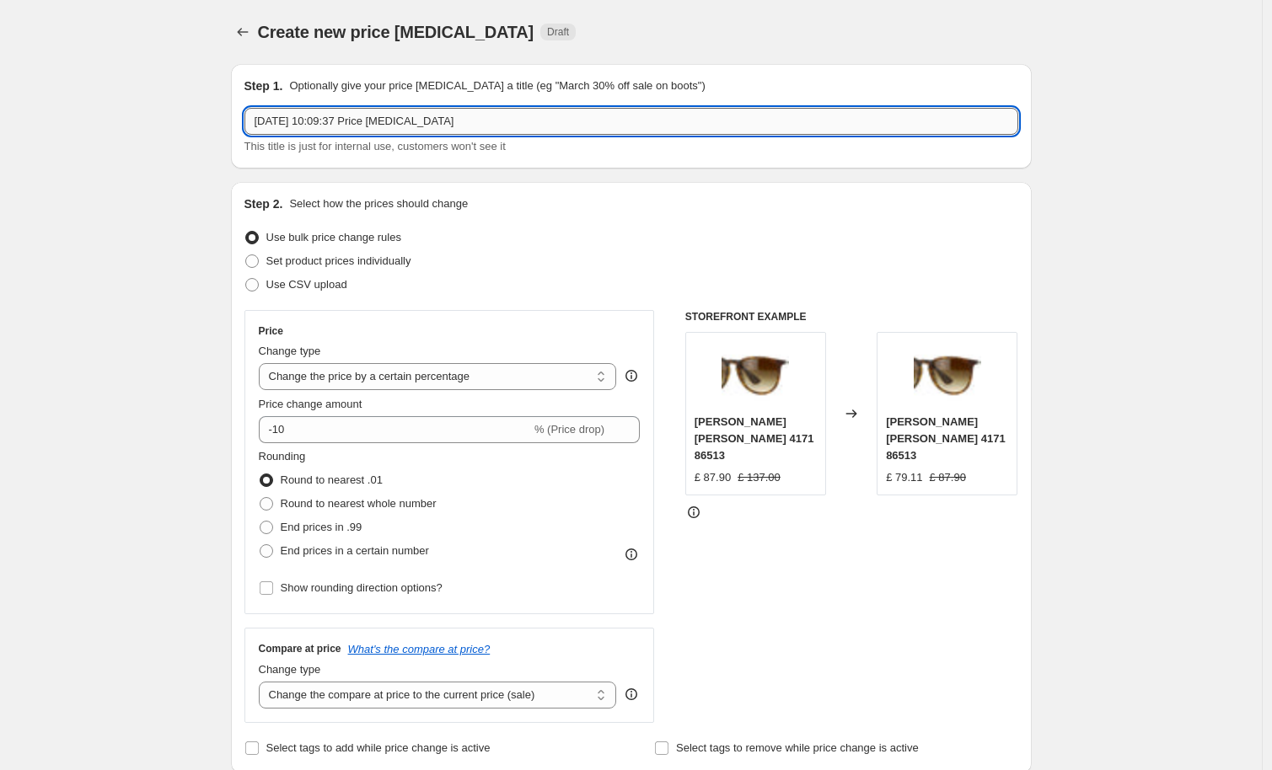
click at [414, 110] on input "14 Aug 2025, 10:09:37 Price change job" at bounding box center [631, 121] width 774 height 27
type input "La Loop August Clearance"
click at [340, 505] on span "Round to nearest whole number" at bounding box center [359, 503] width 156 height 13
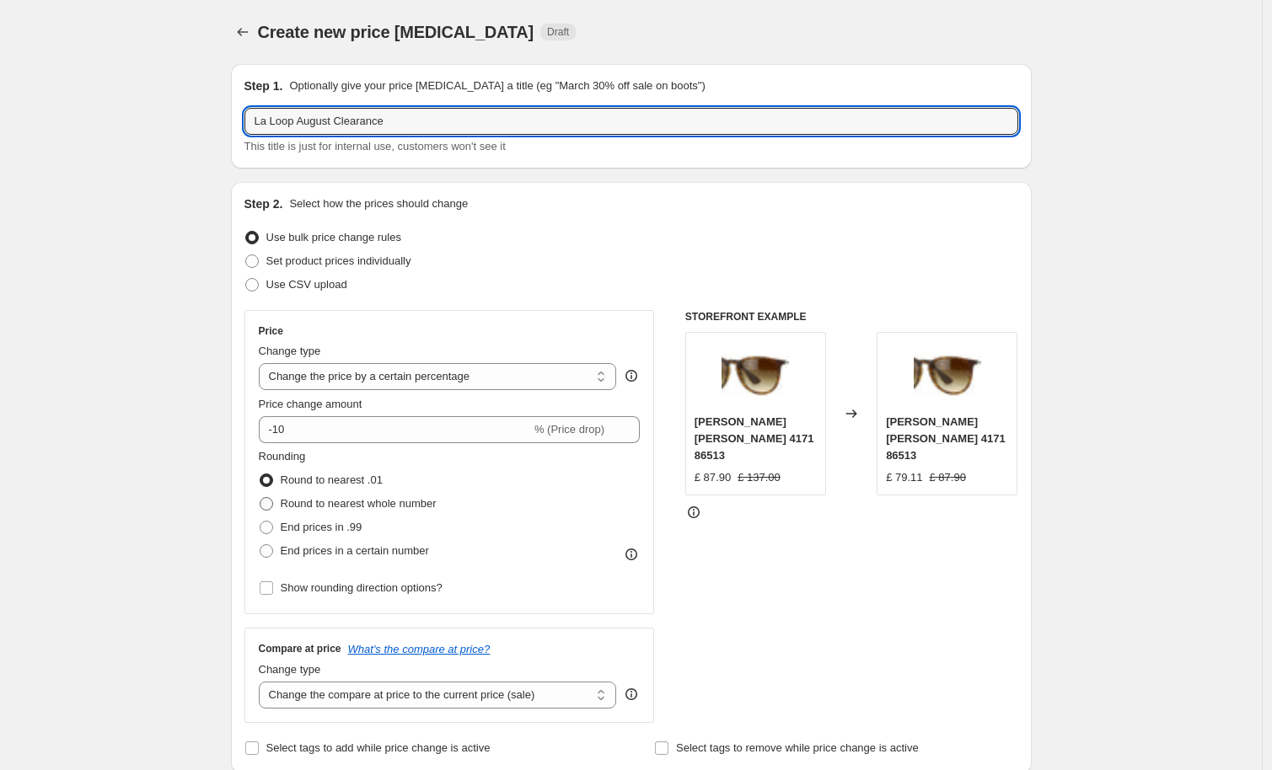
click at [260, 498] on input "Round to nearest whole number" at bounding box center [260, 497] width 1 height 1
radio input "true"
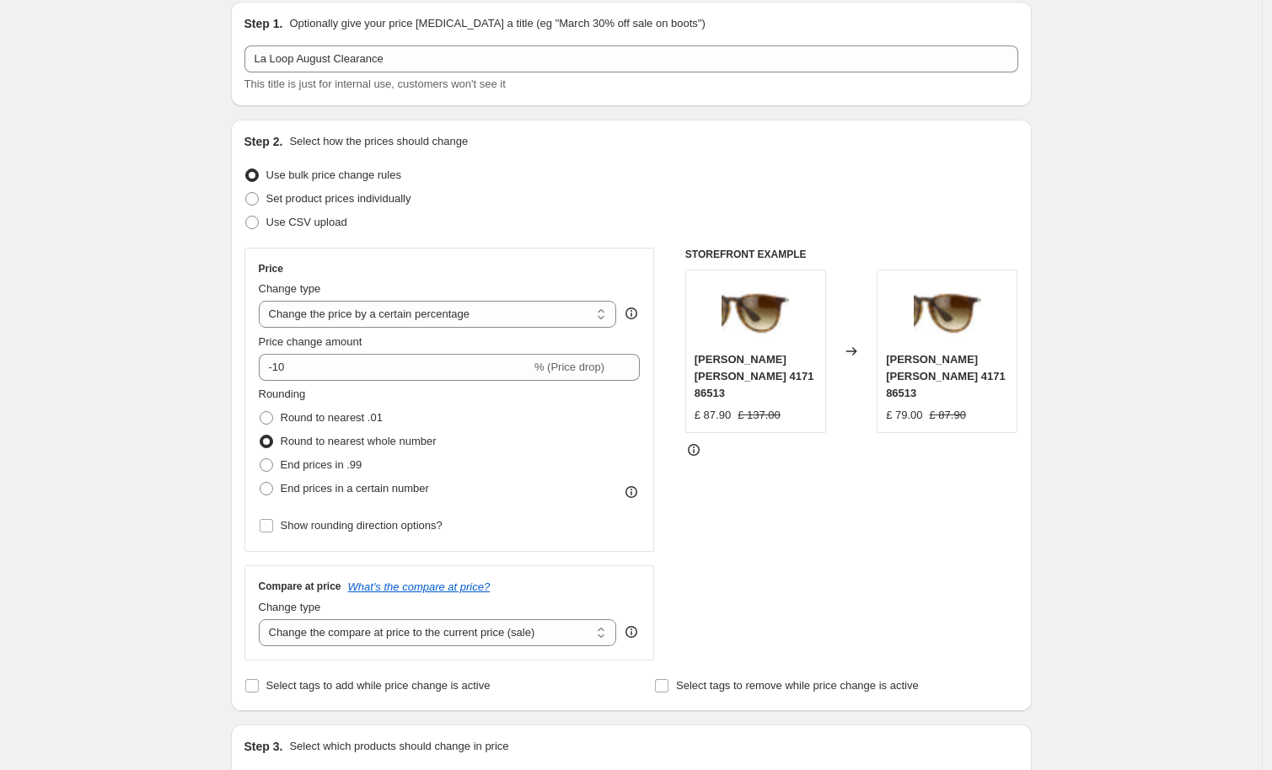
scroll to position [140, 0]
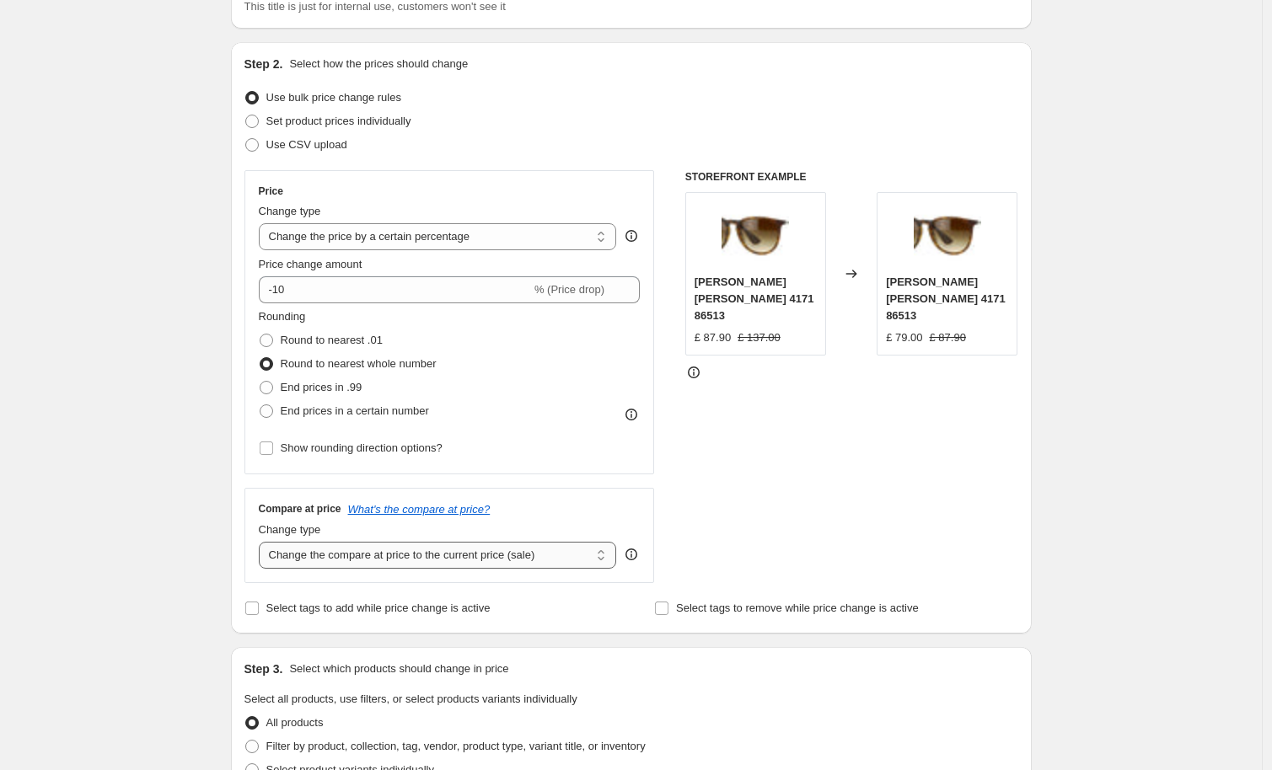
click at [537, 548] on select "Change the compare at price to the current price (sale) Change the compare at p…" at bounding box center [438, 555] width 358 height 27
select select "no_change"
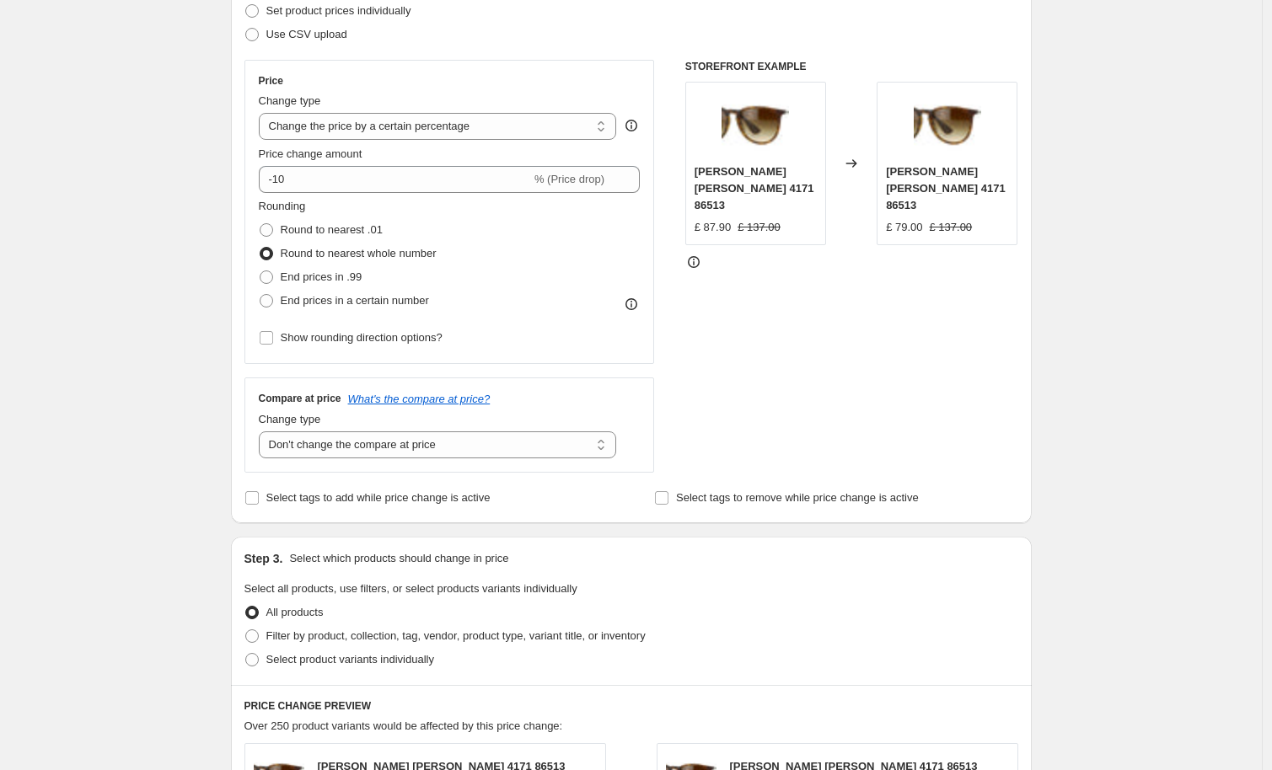
scroll to position [305, 0]
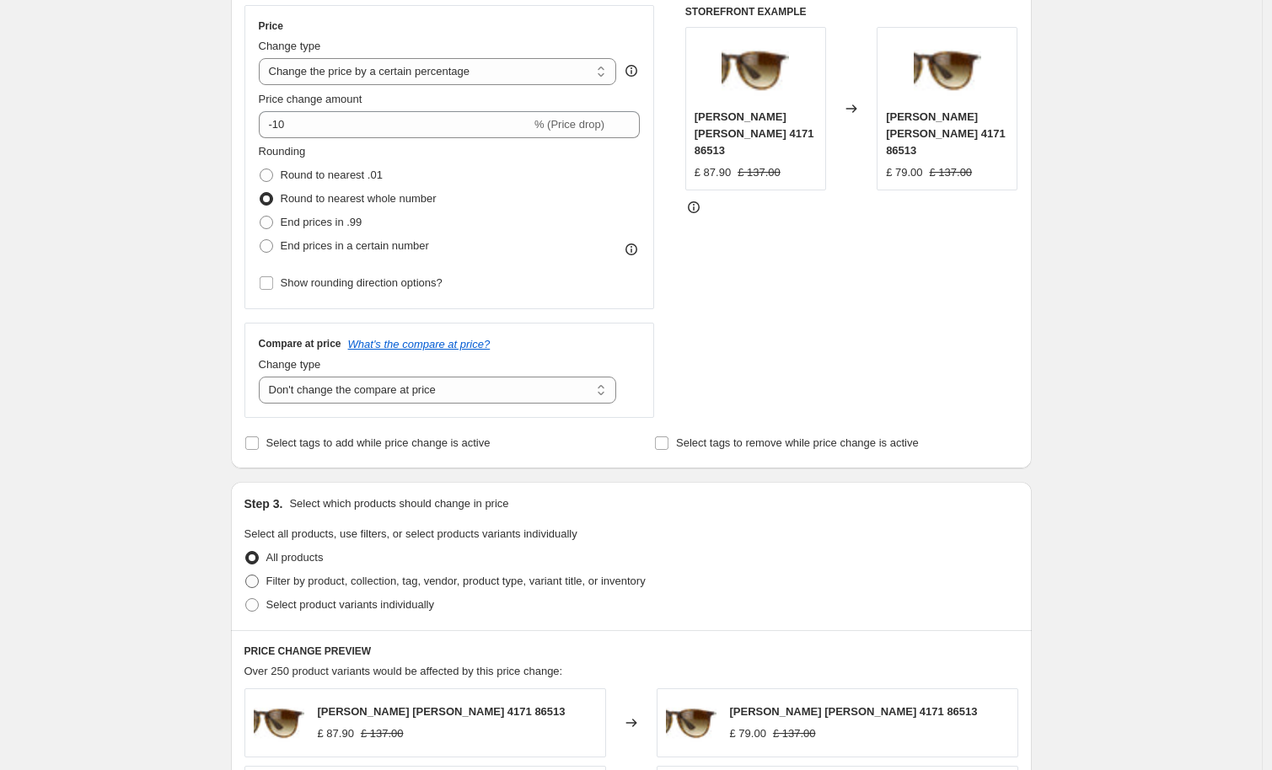
click at [427, 577] on span "Filter by product, collection, tag, vendor, product type, variant title, or inv…" at bounding box center [455, 581] width 379 height 13
click at [246, 576] on input "Filter by product, collection, tag, vendor, product type, variant title, or inv…" at bounding box center [245, 575] width 1 height 1
radio input "true"
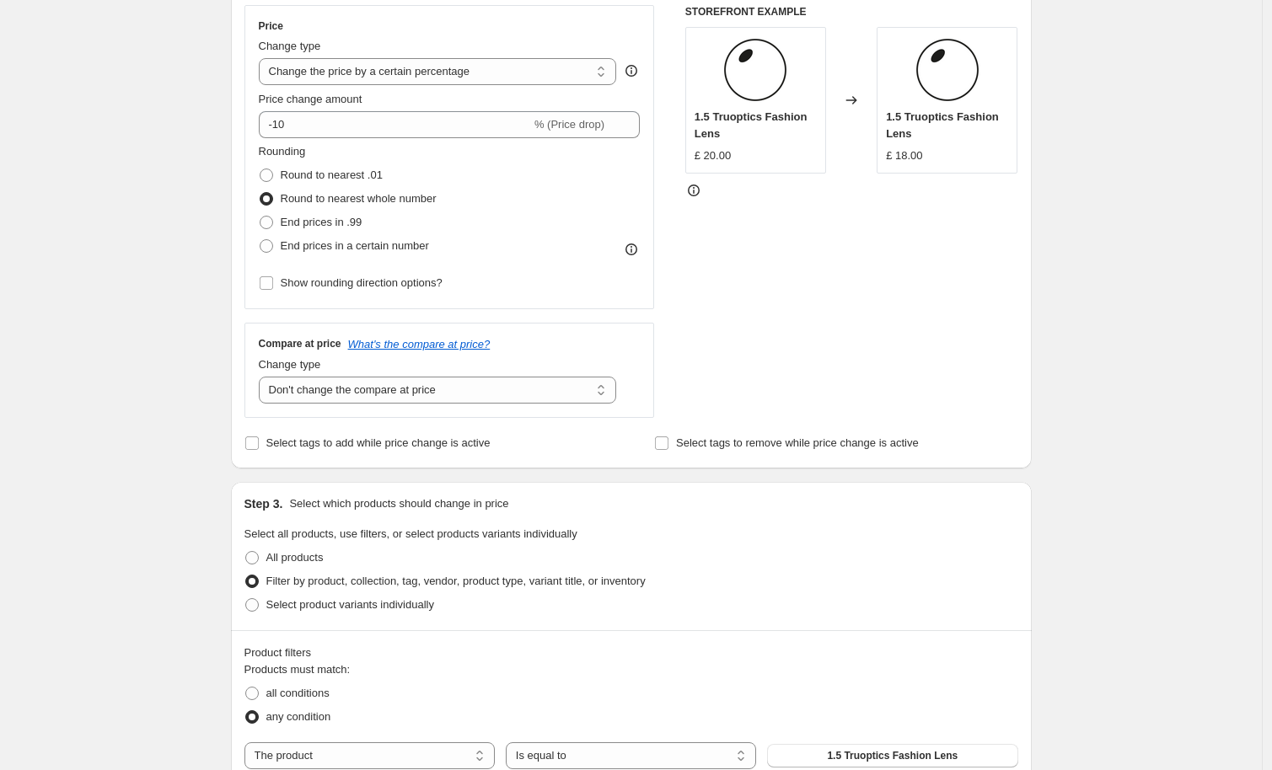
scroll to position [765, 0]
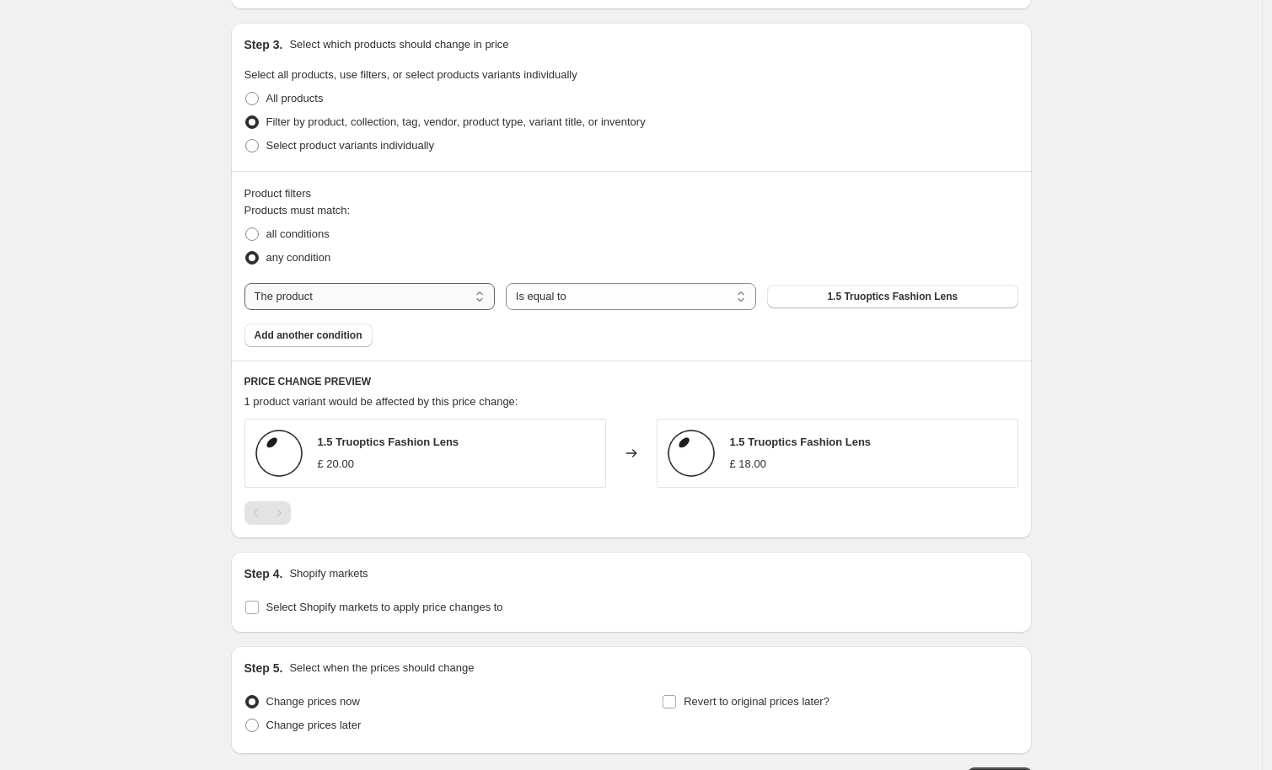
click at [403, 298] on select "The product The product's collection The product's tag The product's vendor The…" at bounding box center [369, 296] width 250 height 27
select select "tag"
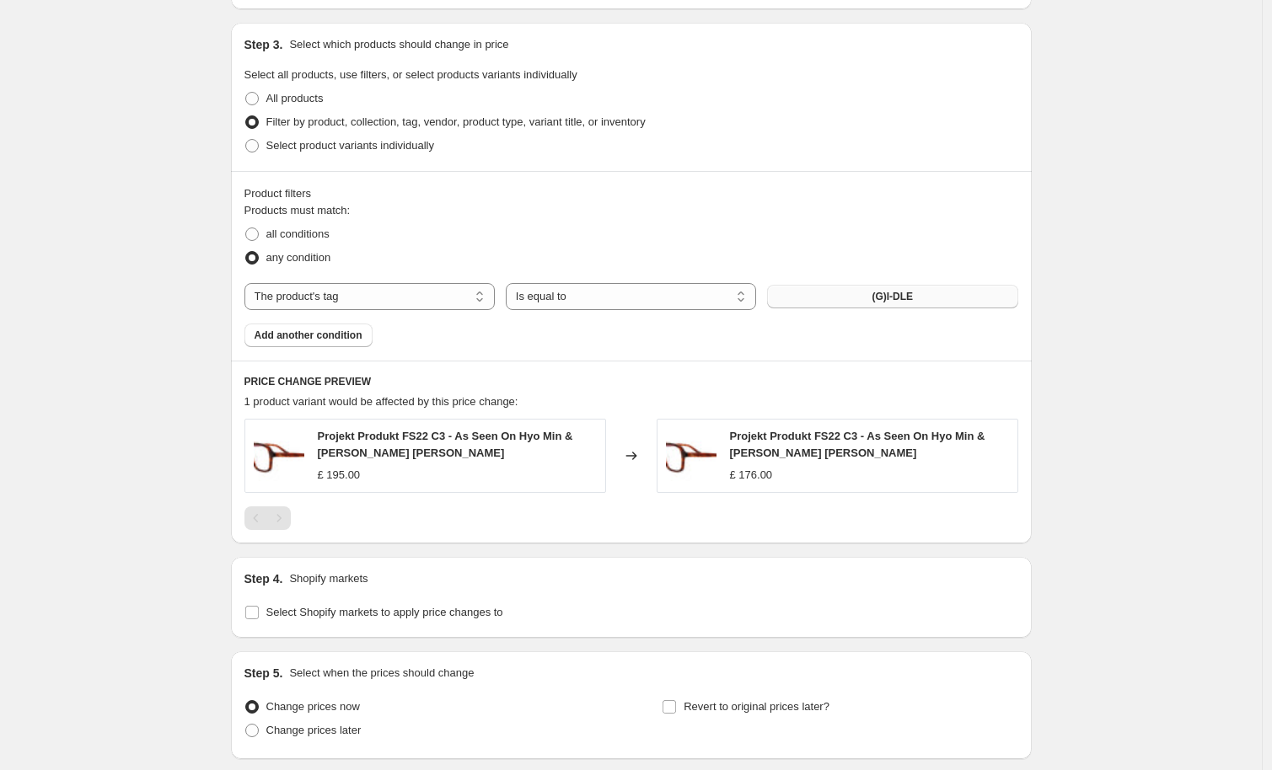
click at [886, 296] on span "(G)I-DLE" at bounding box center [892, 296] width 41 height 13
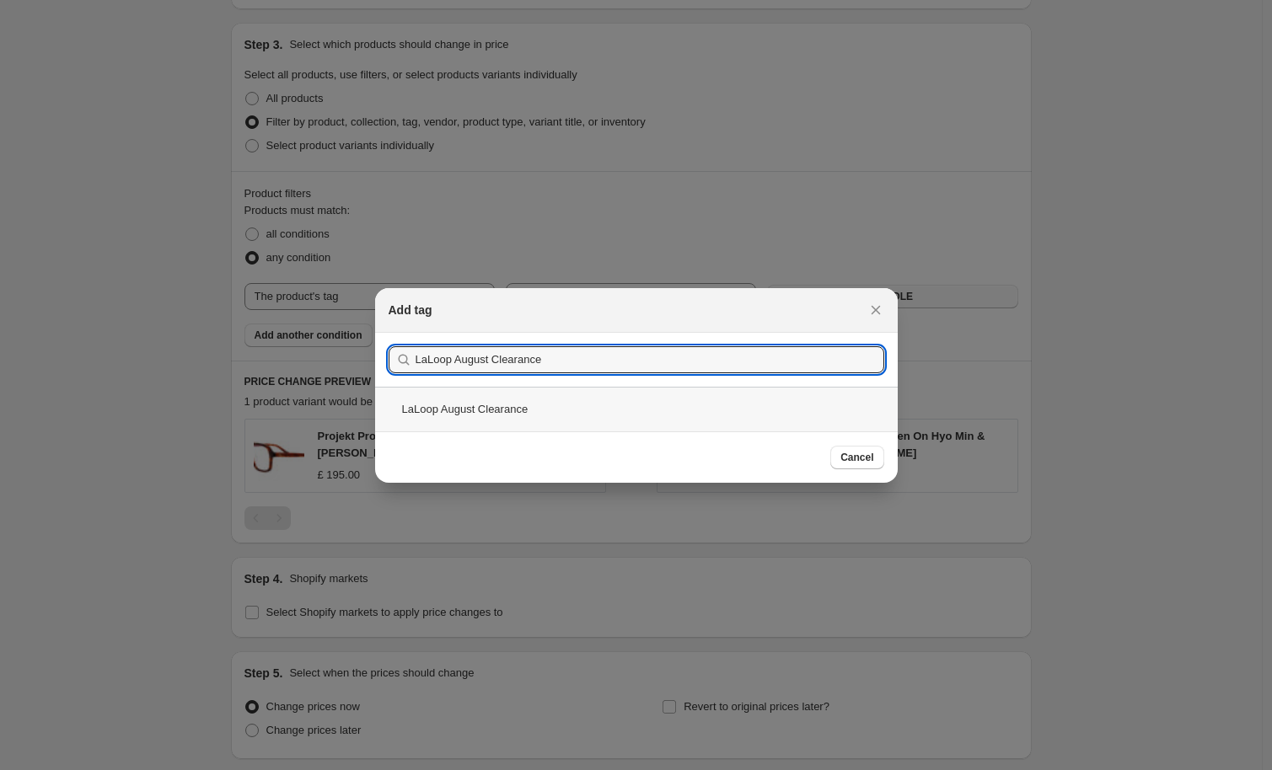
type input "LaLoop August Clearance"
click at [526, 408] on div "LaLoop August Clearance" at bounding box center [636, 409] width 523 height 45
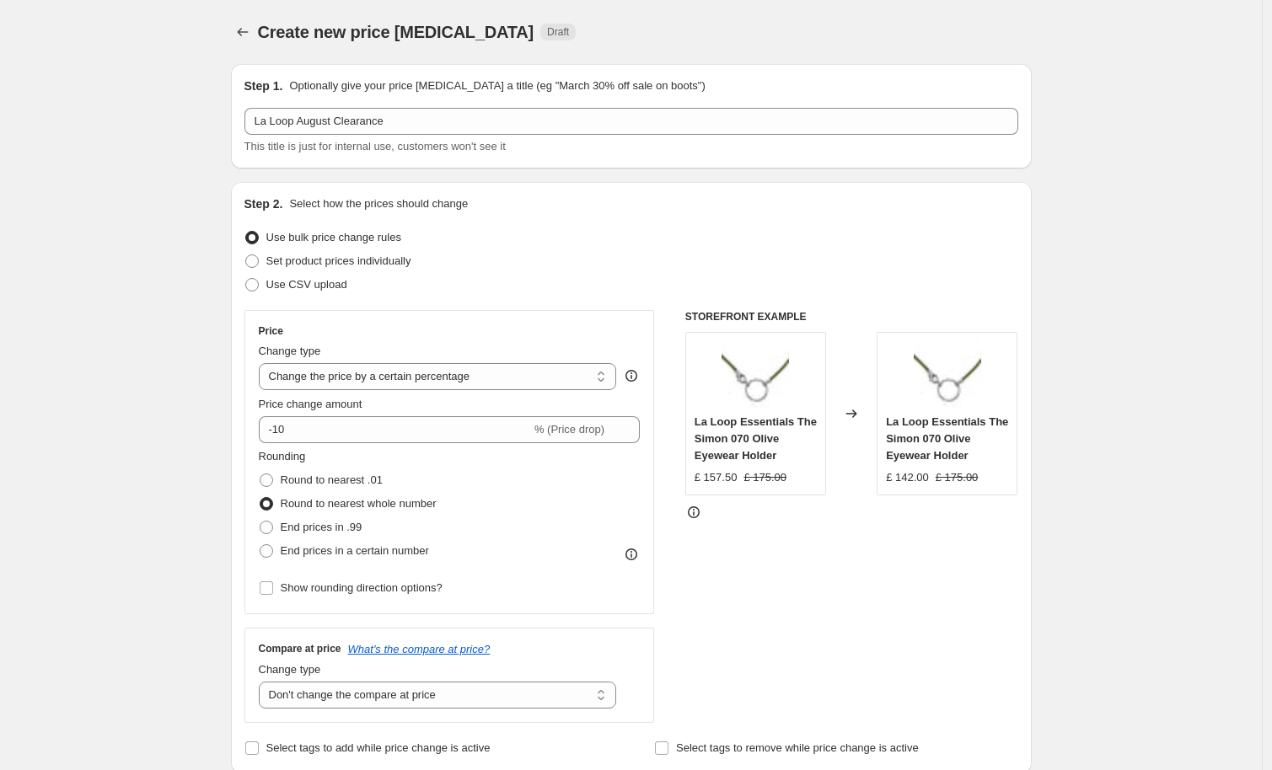
scroll to position [1220, 0]
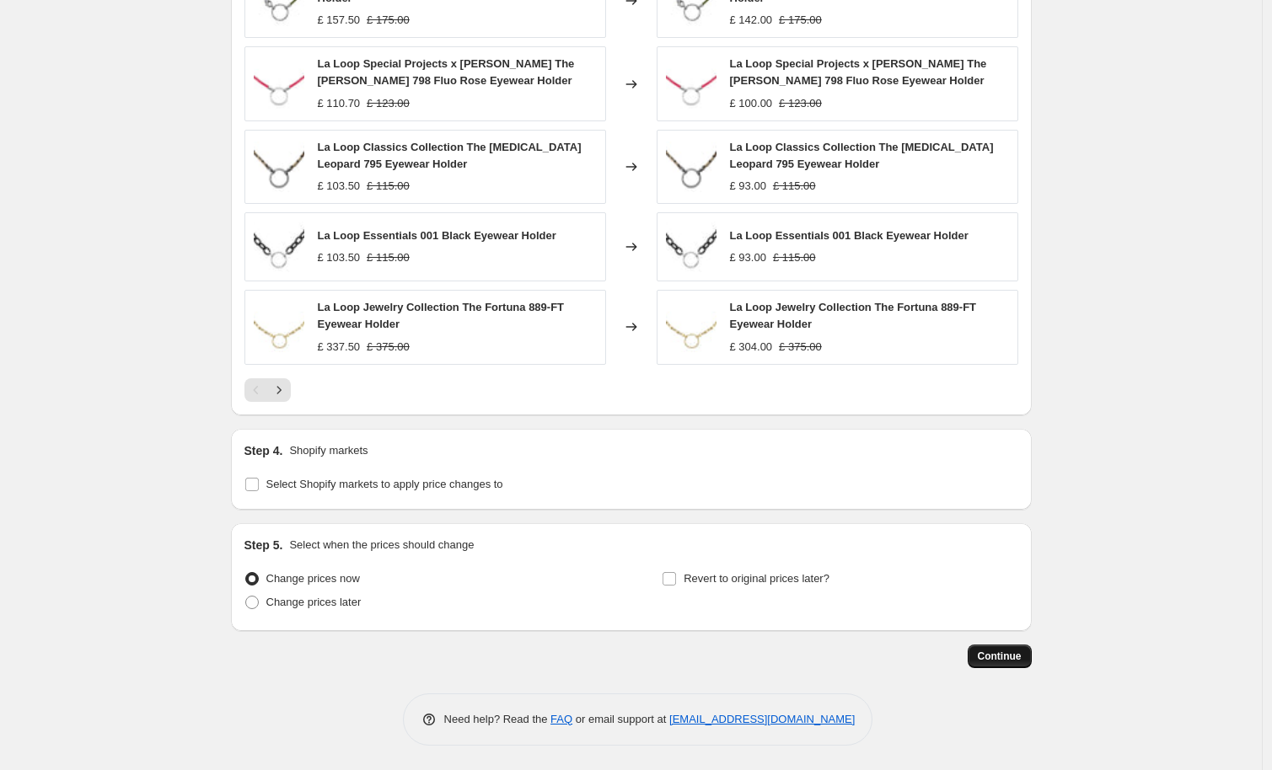
click at [1007, 652] on span "Continue" at bounding box center [1000, 656] width 44 height 13
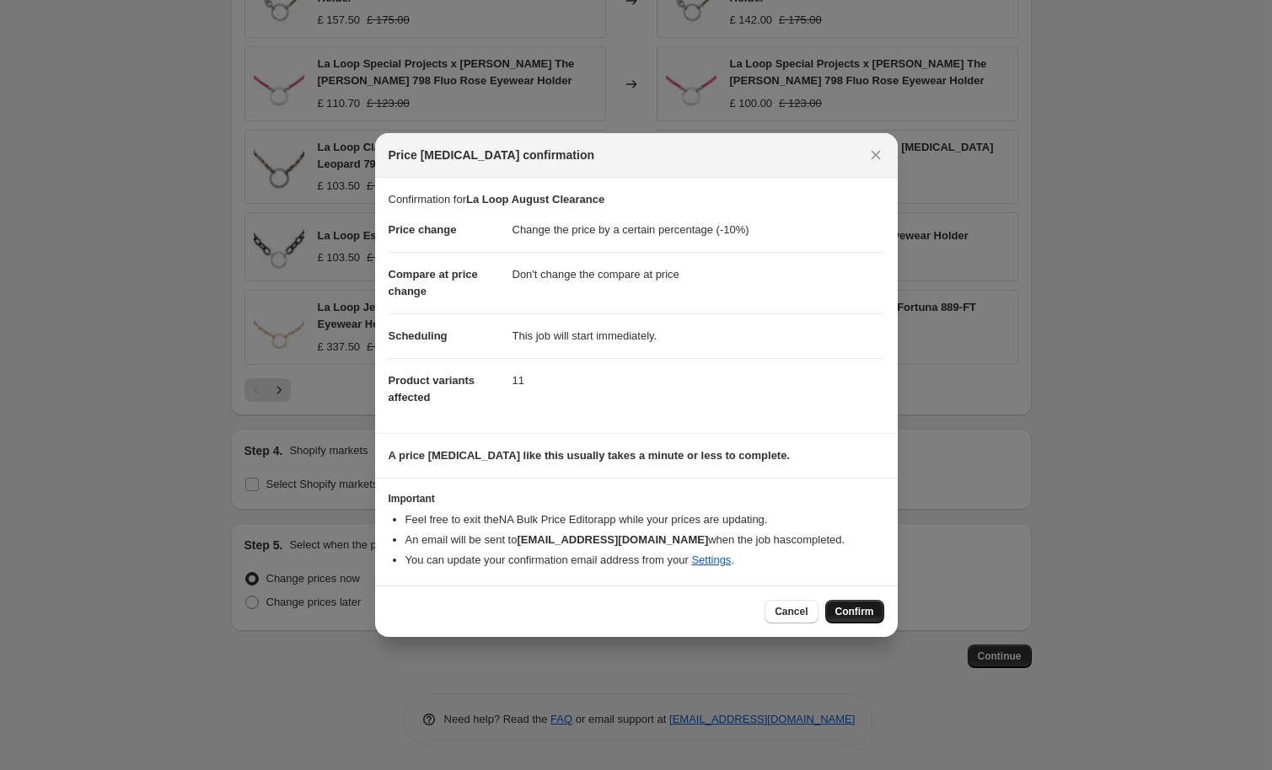
click at [846, 609] on span "Confirm" at bounding box center [854, 611] width 39 height 13
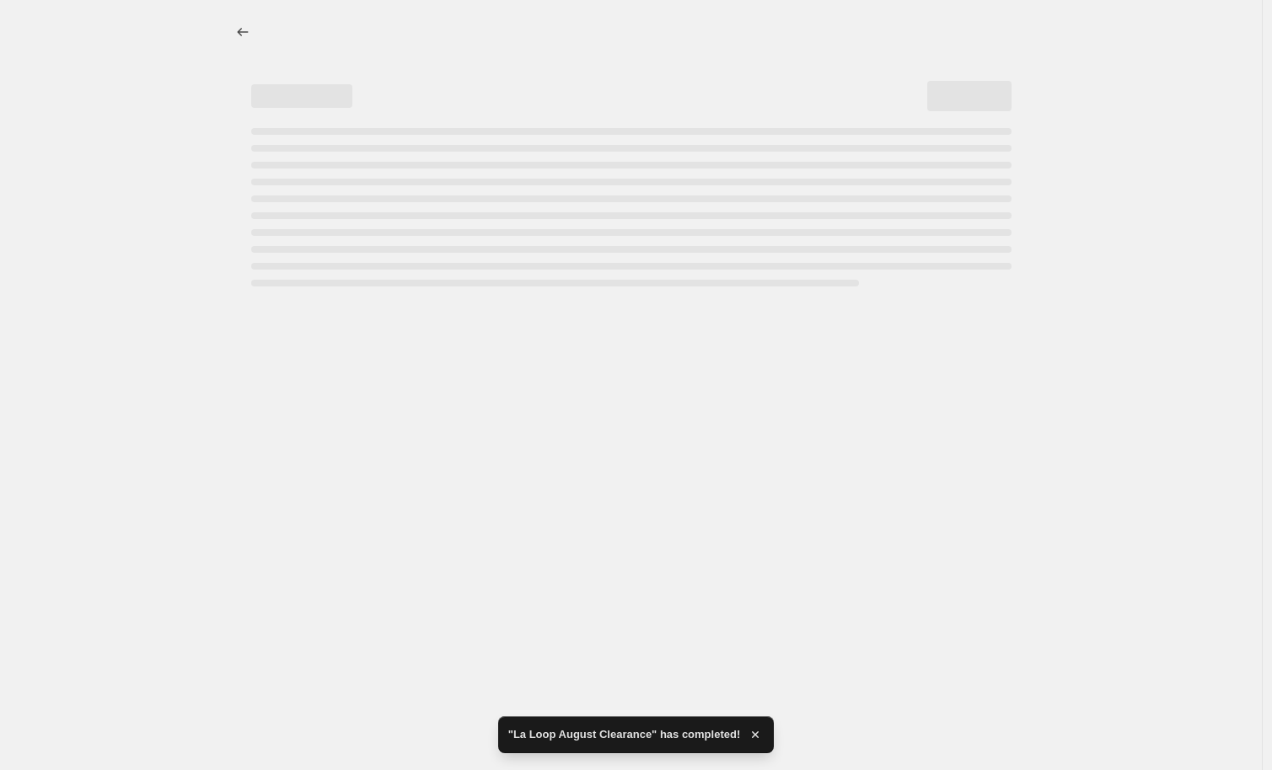
select select "percentage"
select select "no_change"
select select "tag"
